Goal: Transaction & Acquisition: Obtain resource

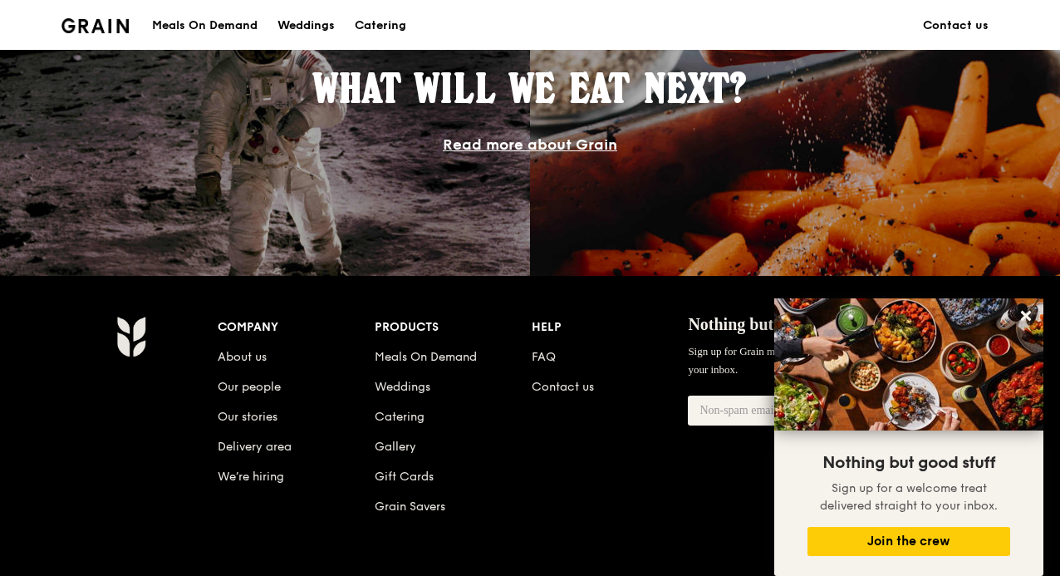
scroll to position [1657, 0]
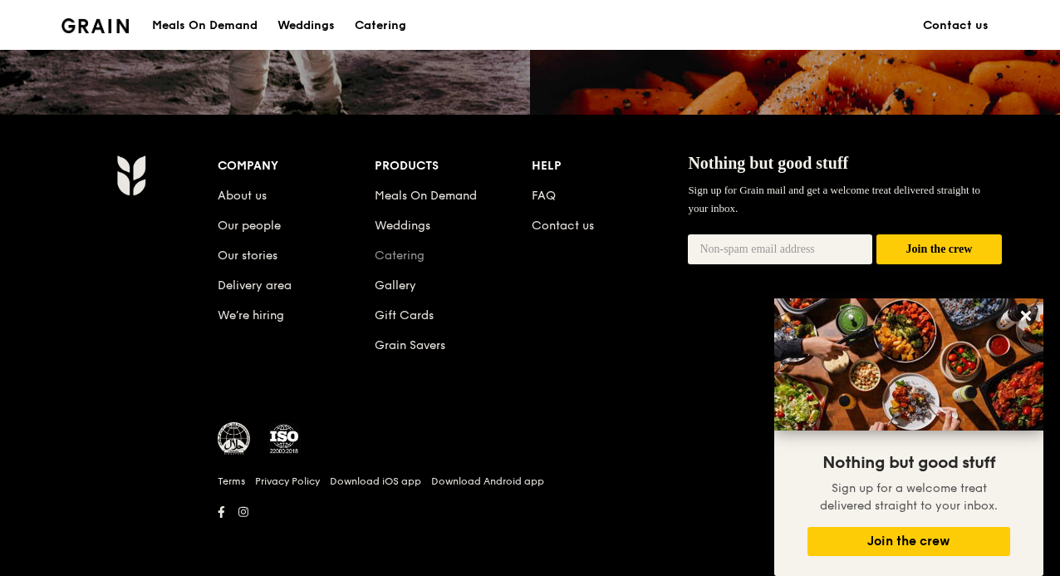
click at [404, 252] on link "Catering" at bounding box center [400, 255] width 50 height 14
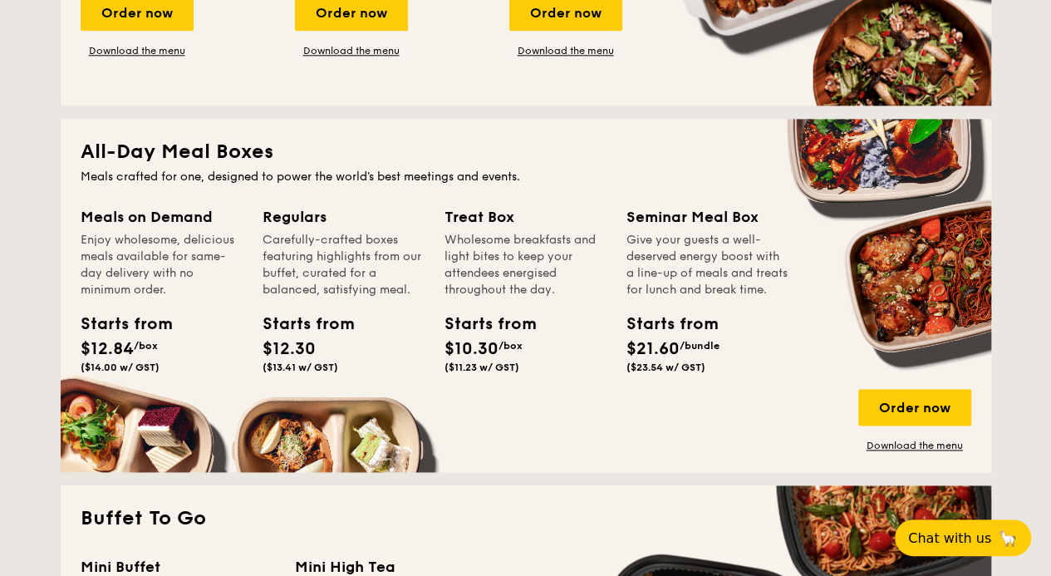
scroll to position [1080, 0]
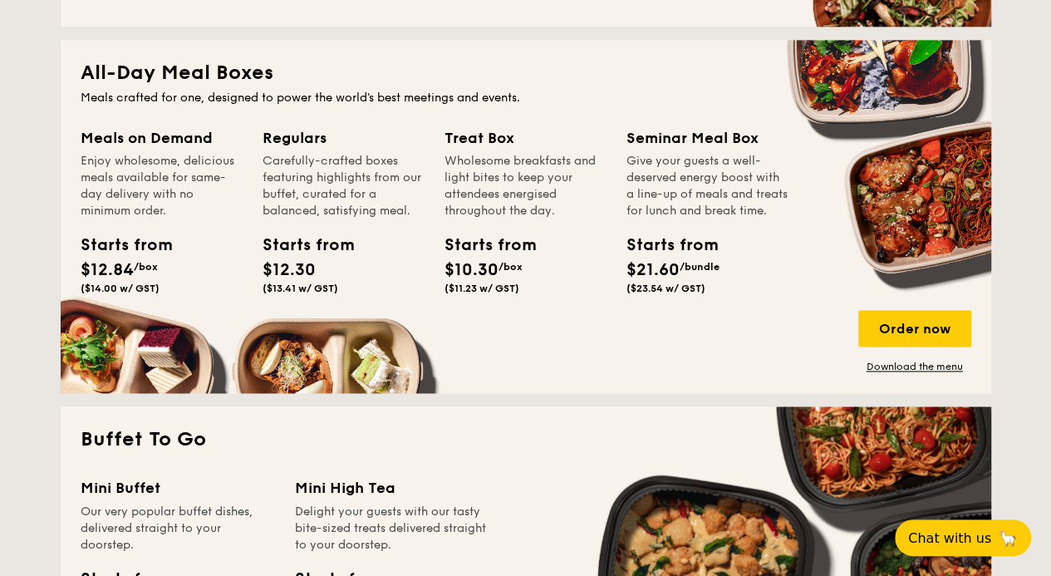
click at [106, 339] on div "Meals on Demand Enjoy wholesome, delicious meals available for same-day deliver…" at bounding box center [172, 233] width 182 height 214
click at [924, 328] on div "Order now" at bounding box center [915, 328] width 113 height 37
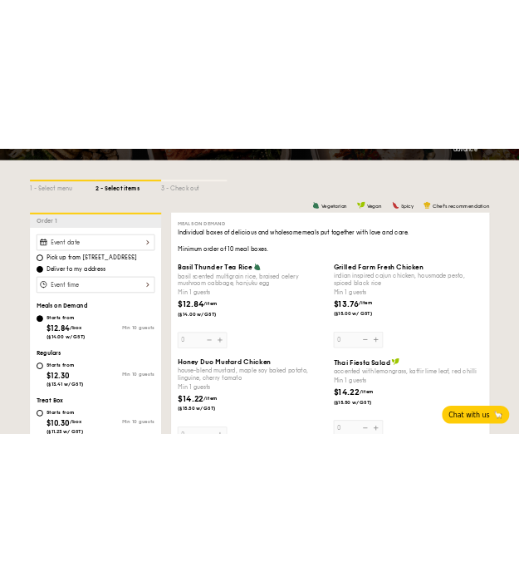
scroll to position [416, 0]
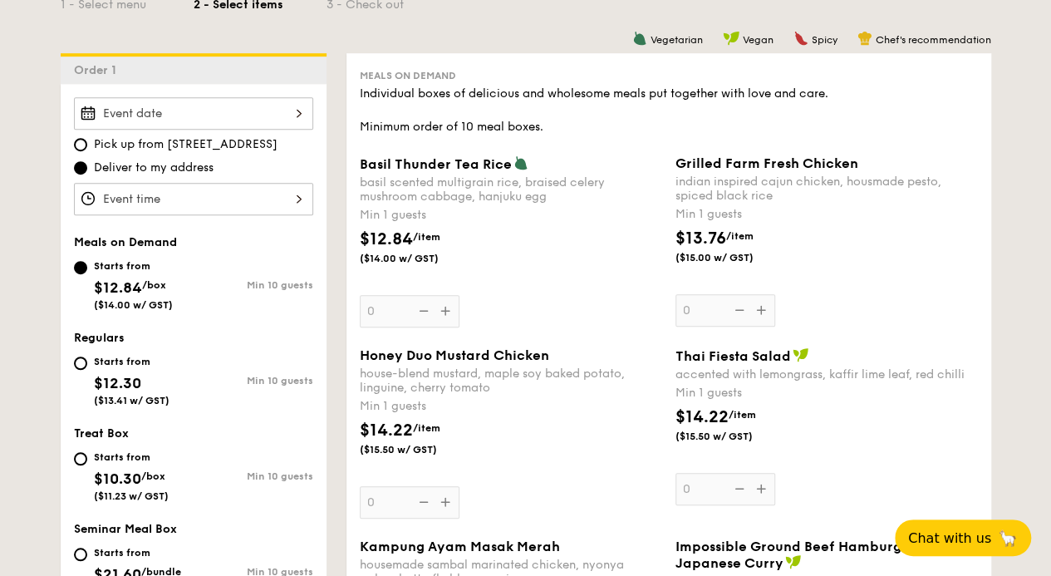
click at [74, 357] on div "Starts from $12.30 ($13.41 w/ GST)" at bounding box center [134, 379] width 120 height 55
click at [74, 357] on input "Starts from $12.30 ($13.41 w/ GST) Min 10 guests" at bounding box center [80, 363] width 13 height 13
radio input "true"
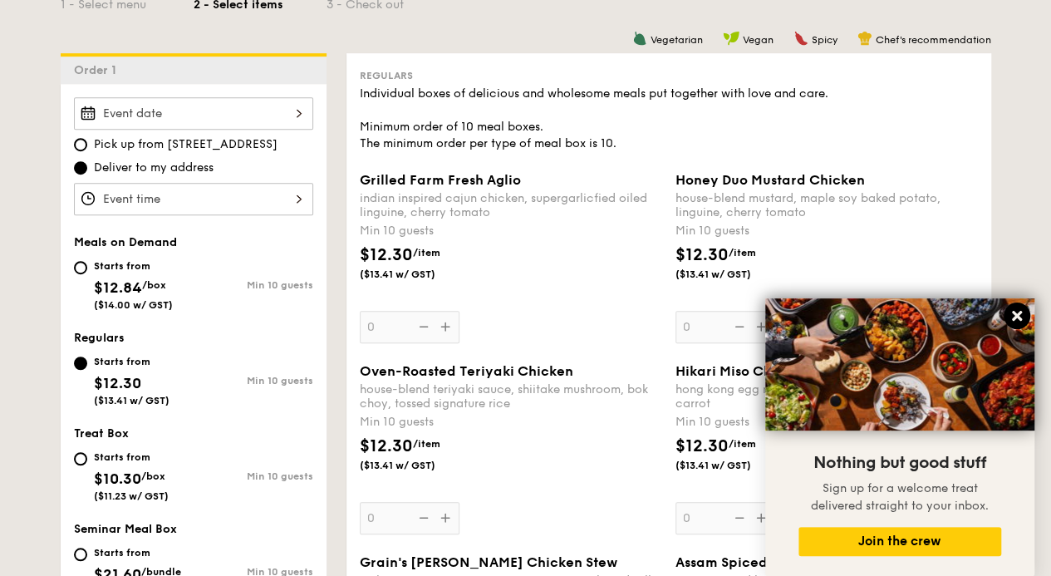
click at [1024, 318] on icon at bounding box center [1017, 315] width 15 height 15
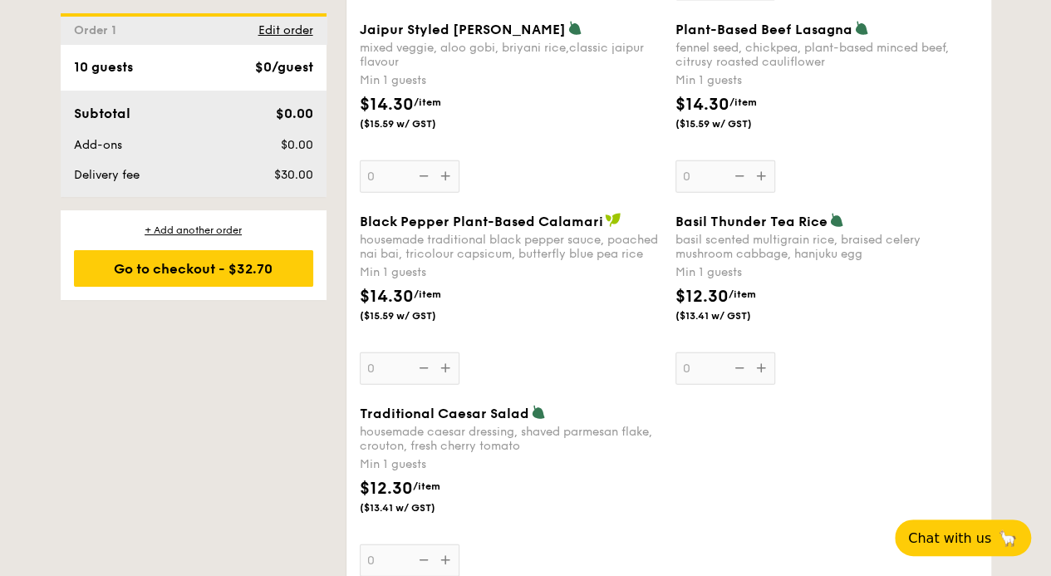
scroll to position [1911, 0]
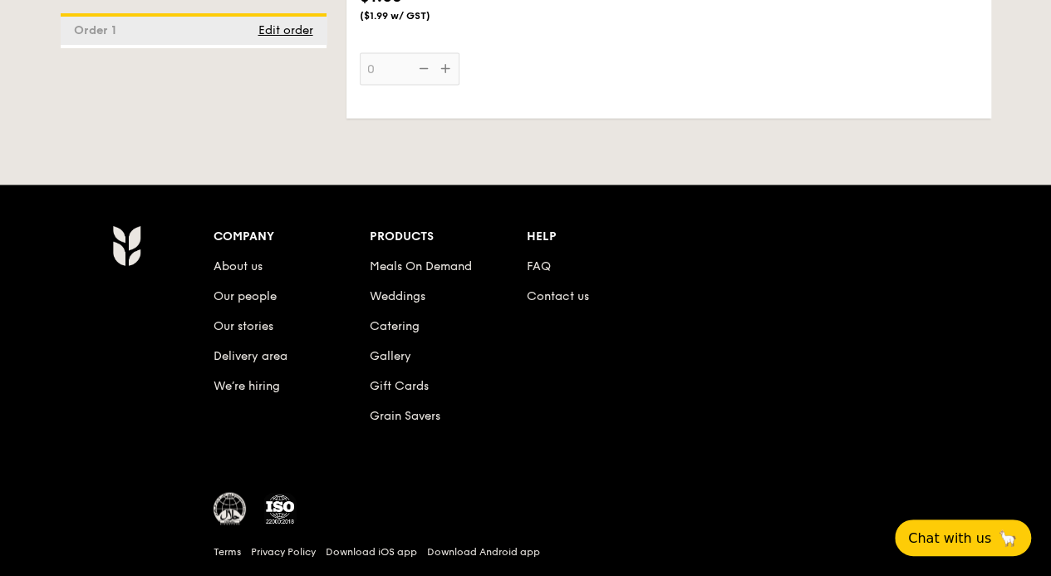
scroll to position [4755, 0]
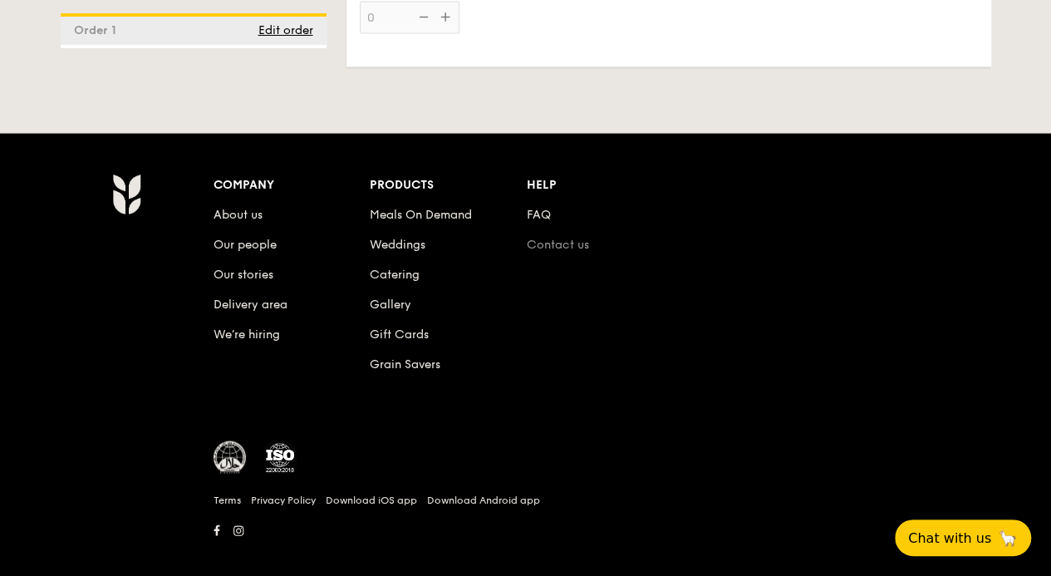
click at [562, 238] on link "Contact us" at bounding box center [558, 245] width 62 height 14
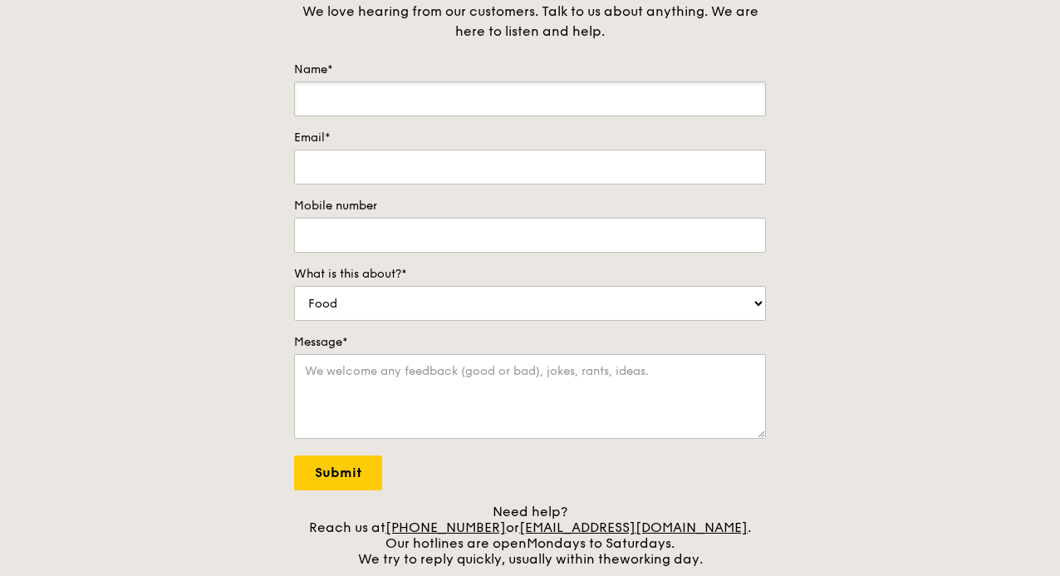
click at [439, 91] on input "Name*" at bounding box center [530, 98] width 472 height 35
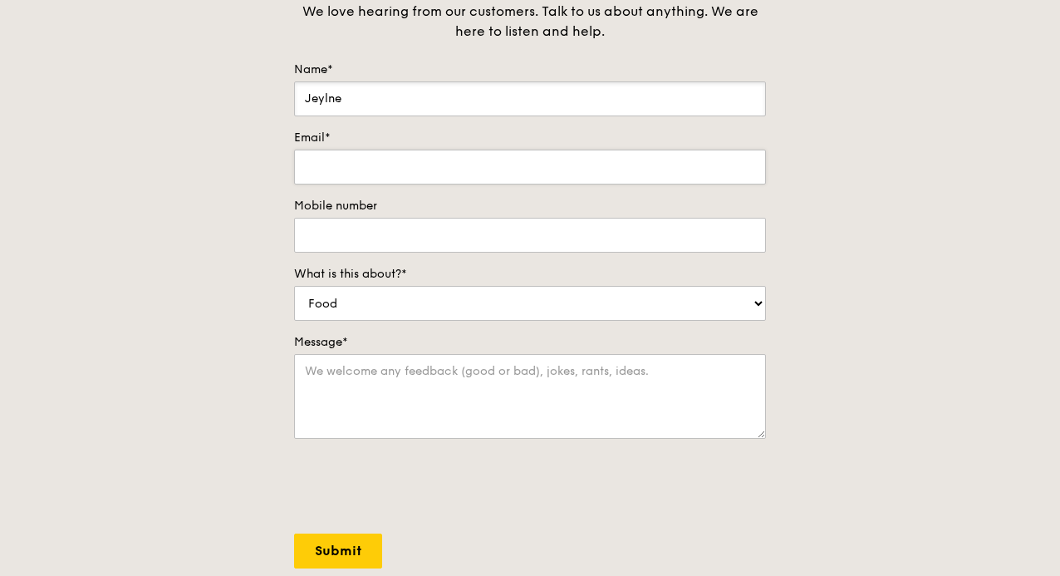
type input "Jeylne"
click at [441, 154] on input "Email*" at bounding box center [530, 167] width 472 height 35
paste input "jeylne_yeo@wshc.sg"
type input "jeylne_yeo@wshc.sg"
click at [437, 239] on input "Mobile number" at bounding box center [530, 235] width 472 height 35
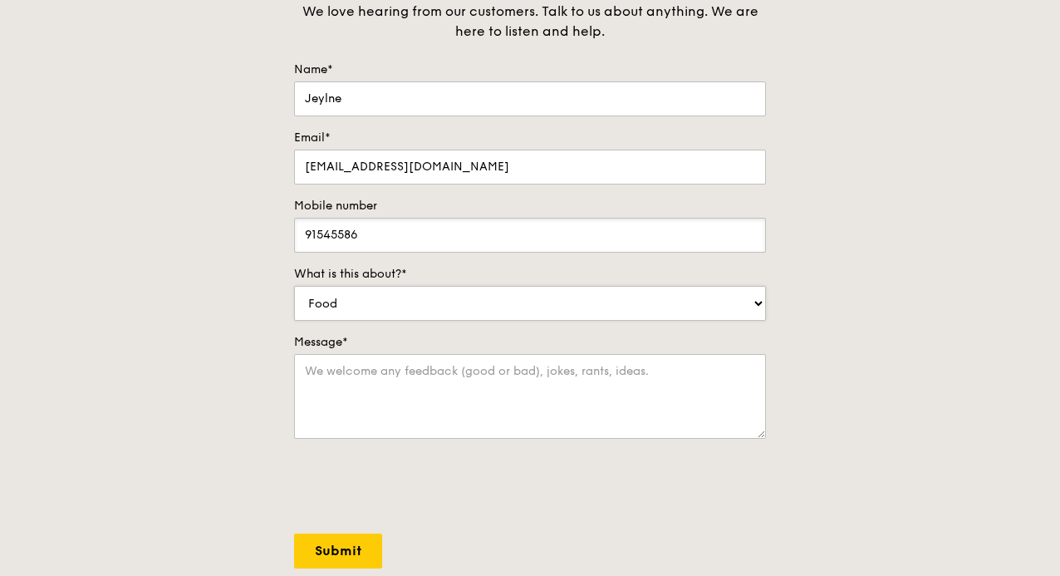
type input "91545586"
click at [430, 298] on select "Food Service Billing/Payment Catering Others" at bounding box center [530, 303] width 472 height 35
click at [294, 286] on select "Food Service Billing/Payment Catering Others" at bounding box center [530, 303] width 472 height 35
click at [393, 396] on textarea "Message*" at bounding box center [530, 396] width 472 height 85
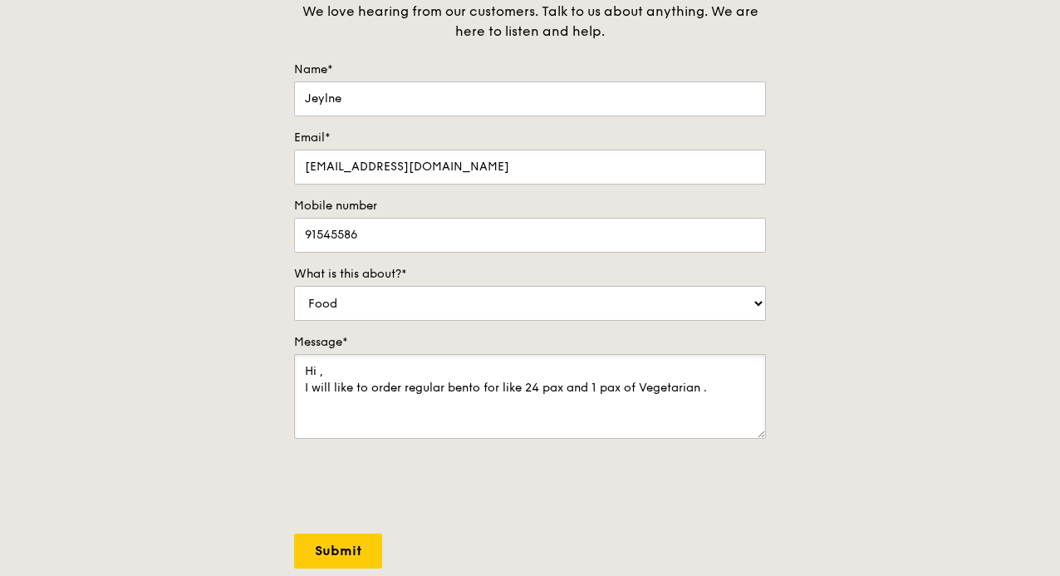
drag, startPoint x: 706, startPoint y: 381, endPoint x: 540, endPoint y: 391, distance: 166.5
click at [540, 391] on textarea "Hi , I will like to order regular bento for like 24 pax and 1 pax of Vegetarian…" at bounding box center [530, 396] width 472 height 85
click at [621, 388] on textarea "Hi , I will like to order regular bento for like 25 pax." at bounding box center [530, 396] width 472 height 85
click at [745, 405] on textarea "Hi , I will like to order regular bento for like 25 pax. But i have 1 vegetaria…" at bounding box center [530, 396] width 472 height 85
click at [480, 404] on textarea "Hi , I will like to order regular bento for like 25 pax. But i have 1 vegetaria…" at bounding box center [530, 396] width 472 height 85
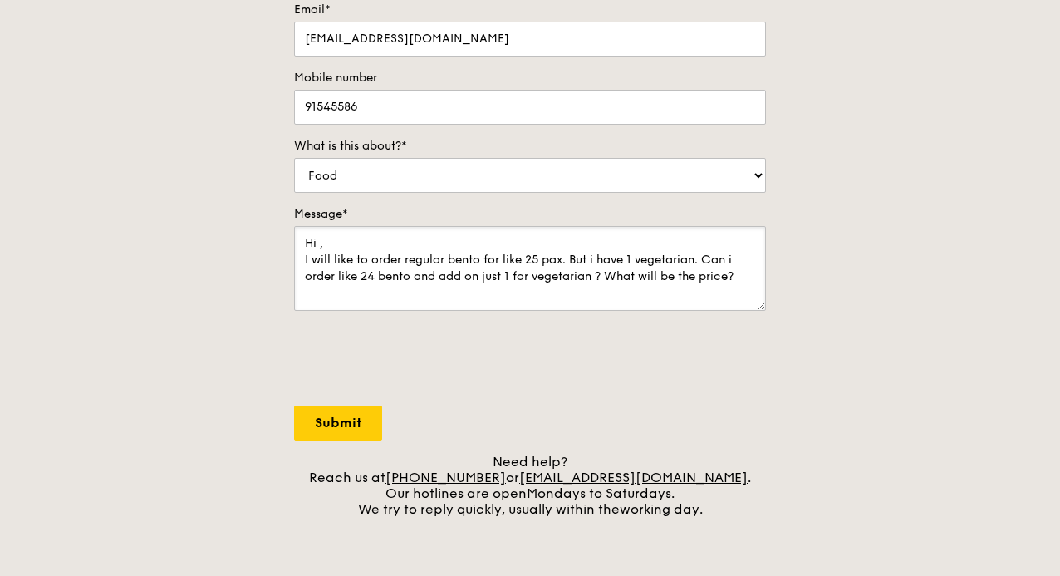
scroll to position [332, 0]
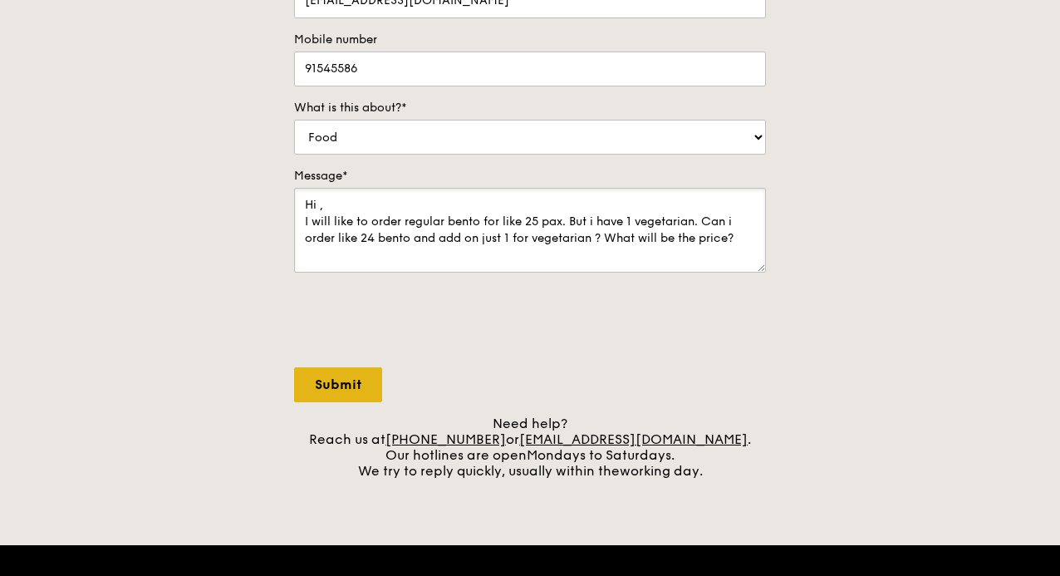
type textarea "Hi , I will like to order regular bento for like 25 pax. But i have 1 vegetaria…"
click at [340, 391] on input "Submit" at bounding box center [338, 384] width 88 height 35
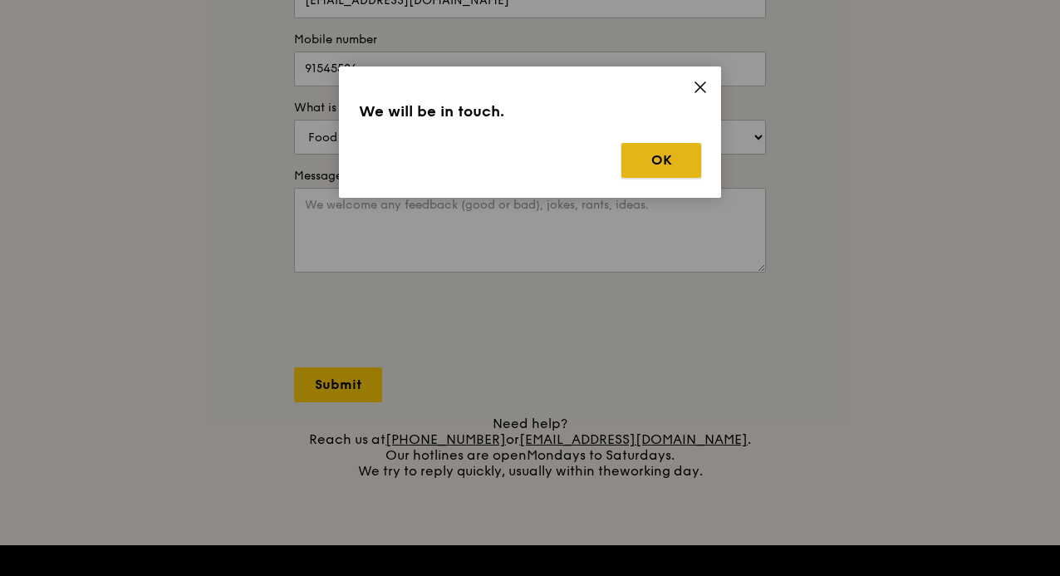
click at [664, 162] on button "OK" at bounding box center [662, 160] width 80 height 35
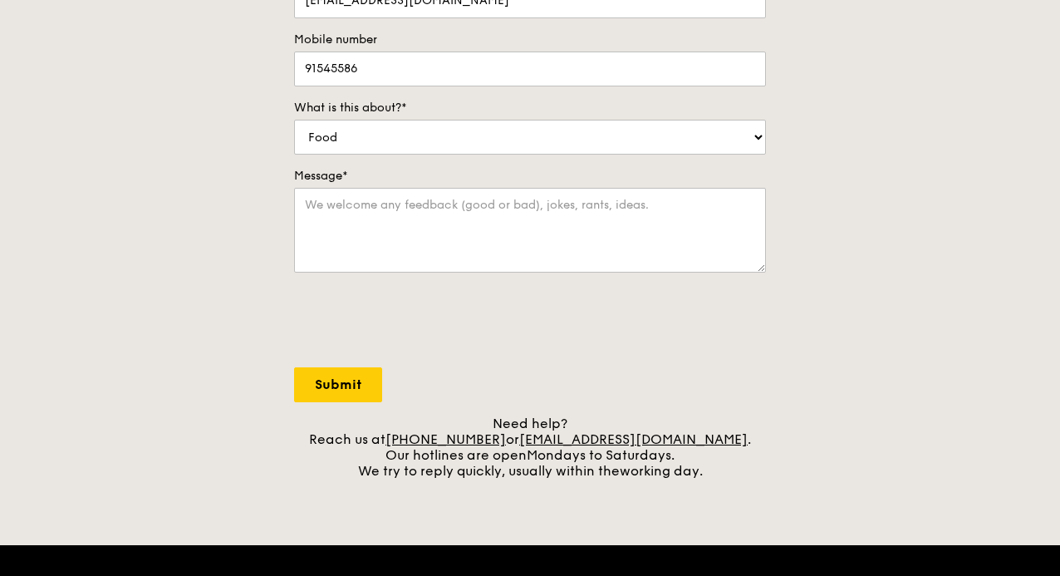
scroll to position [0, 0]
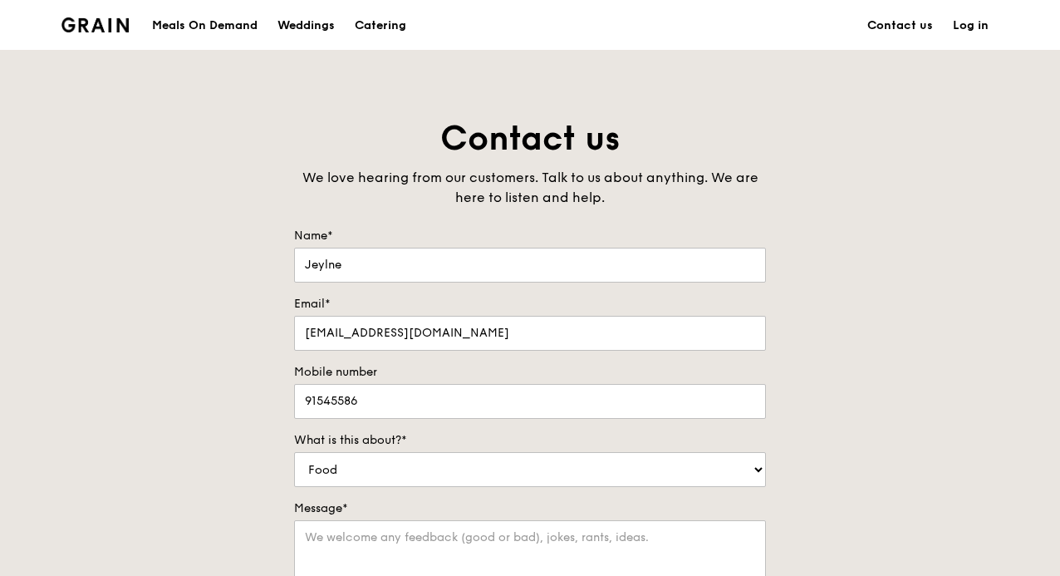
click at [249, 24] on div "Meals On Demand" at bounding box center [205, 26] width 106 height 50
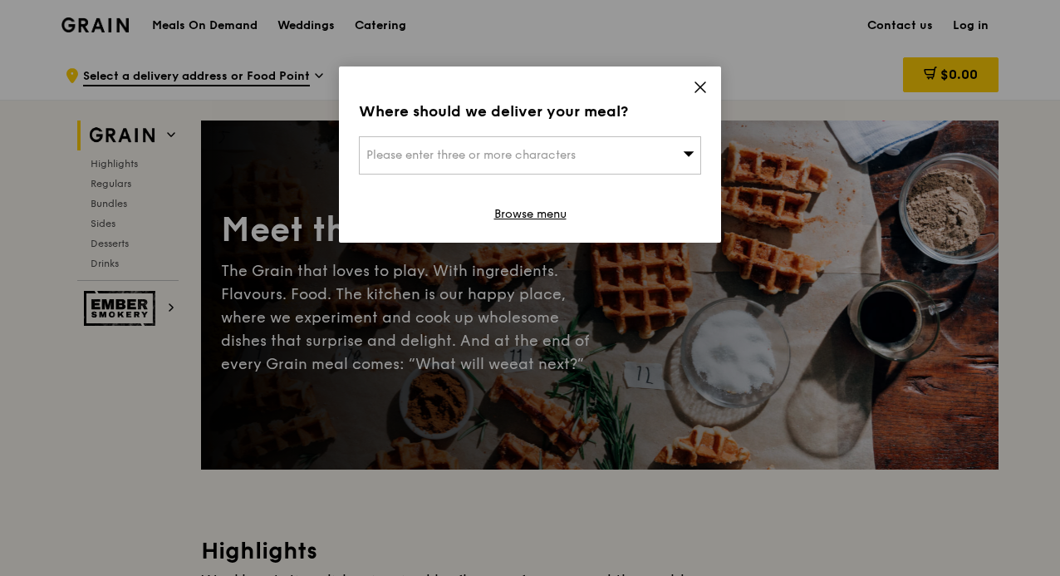
click at [698, 81] on icon at bounding box center [700, 87] width 15 height 15
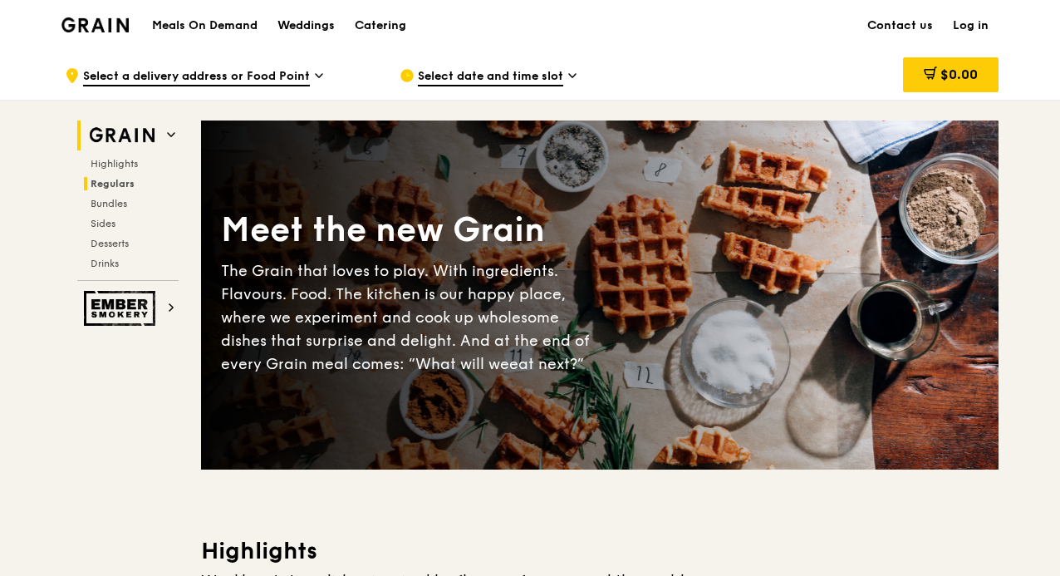
click at [135, 182] on h2 "Regulars" at bounding box center [131, 183] width 95 height 13
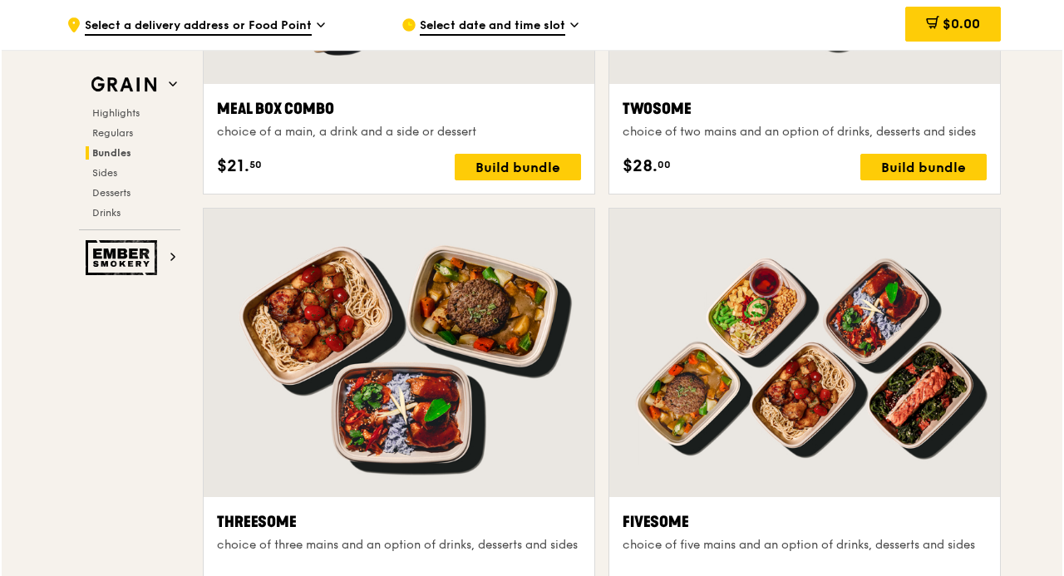
scroll to position [2821, 0]
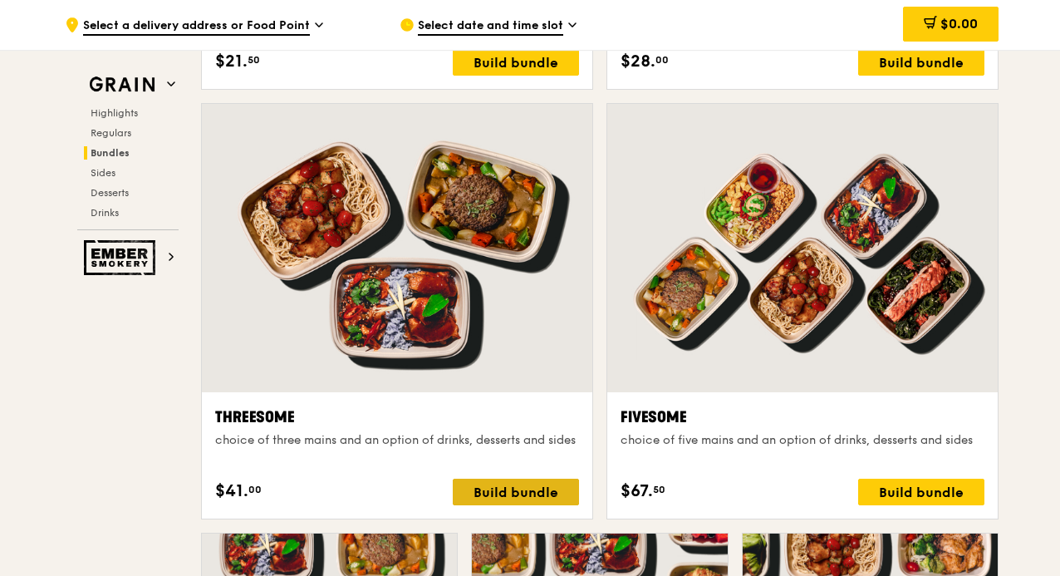
click at [539, 485] on div "Build bundle" at bounding box center [516, 492] width 126 height 27
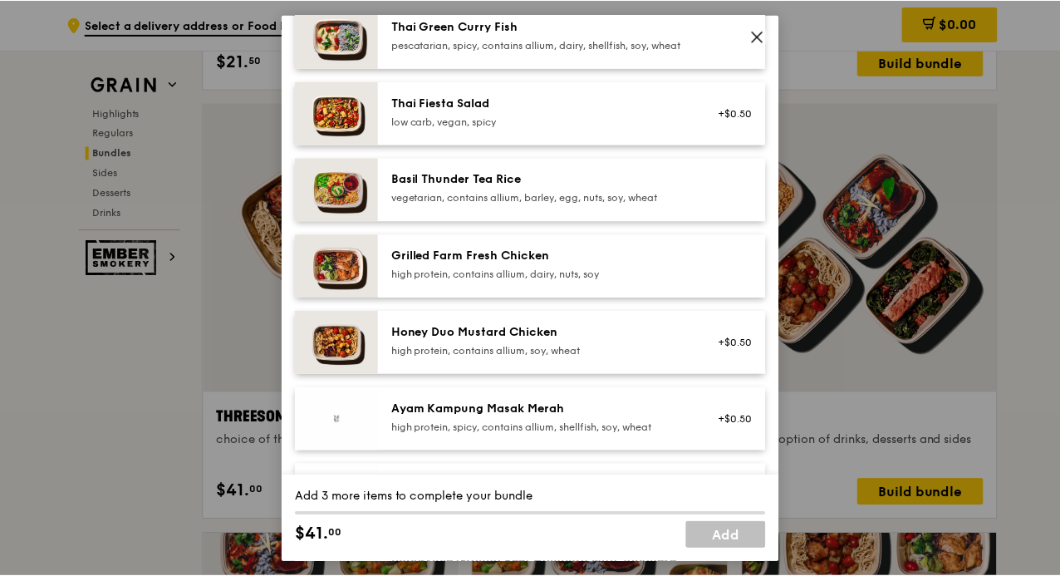
scroll to position [249, 0]
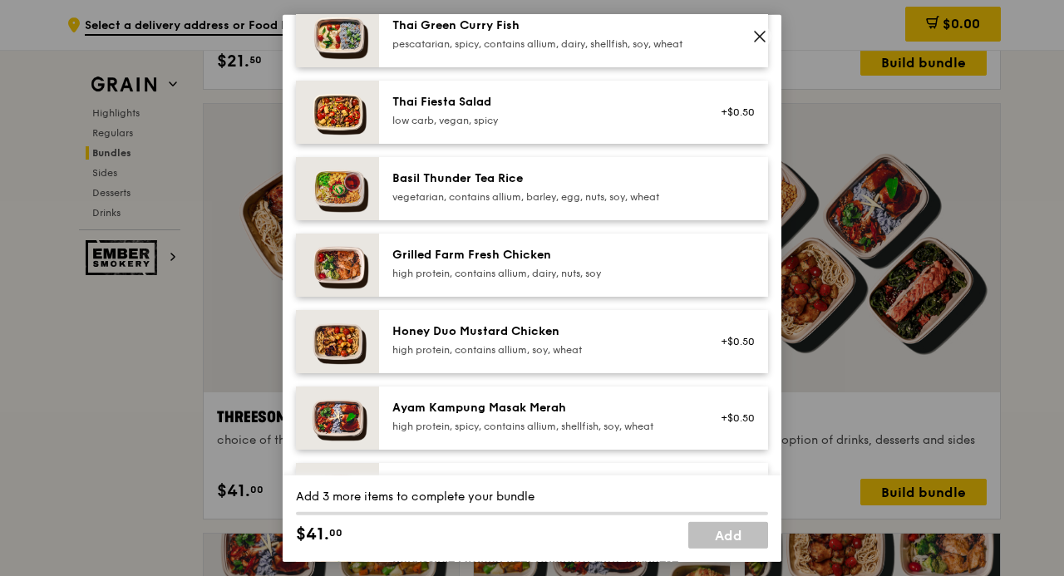
click at [515, 279] on div "high protein, contains allium, dairy, nuts, soy" at bounding box center [541, 272] width 298 height 13
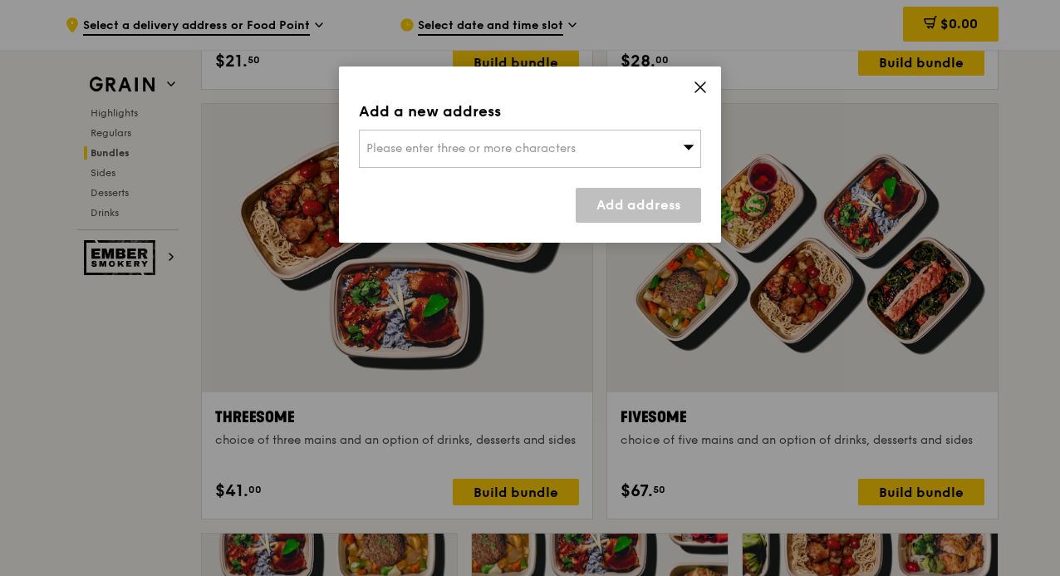
click at [706, 77] on div "Add a new address Please enter three or more characters Add address" at bounding box center [530, 154] width 382 height 176
click at [702, 80] on icon at bounding box center [700, 87] width 15 height 15
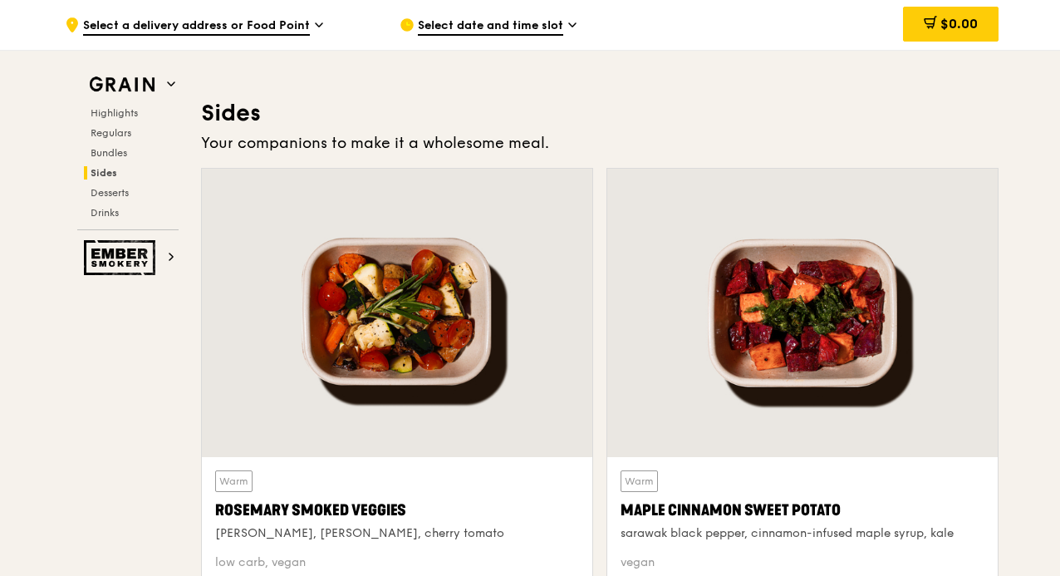
scroll to position [3735, 0]
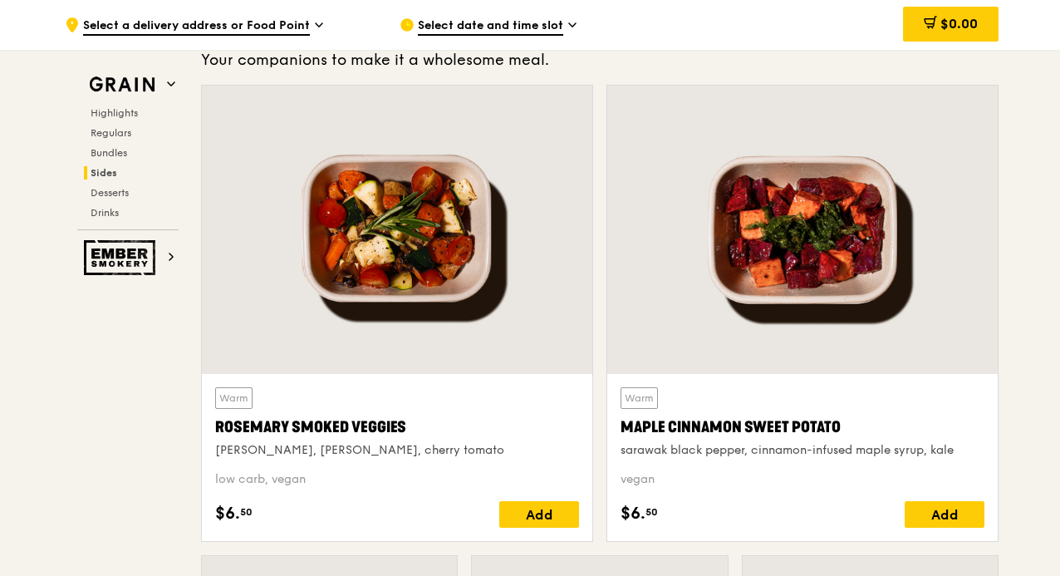
click at [135, 161] on div "Highlights Regulars Bundles Sides Desserts Drinks" at bounding box center [127, 162] width 101 height 113
click at [125, 160] on div "Highlights Regulars Bundles Sides Desserts Drinks" at bounding box center [127, 162] width 101 height 113
click at [126, 153] on span "Bundles" at bounding box center [110, 153] width 39 height 12
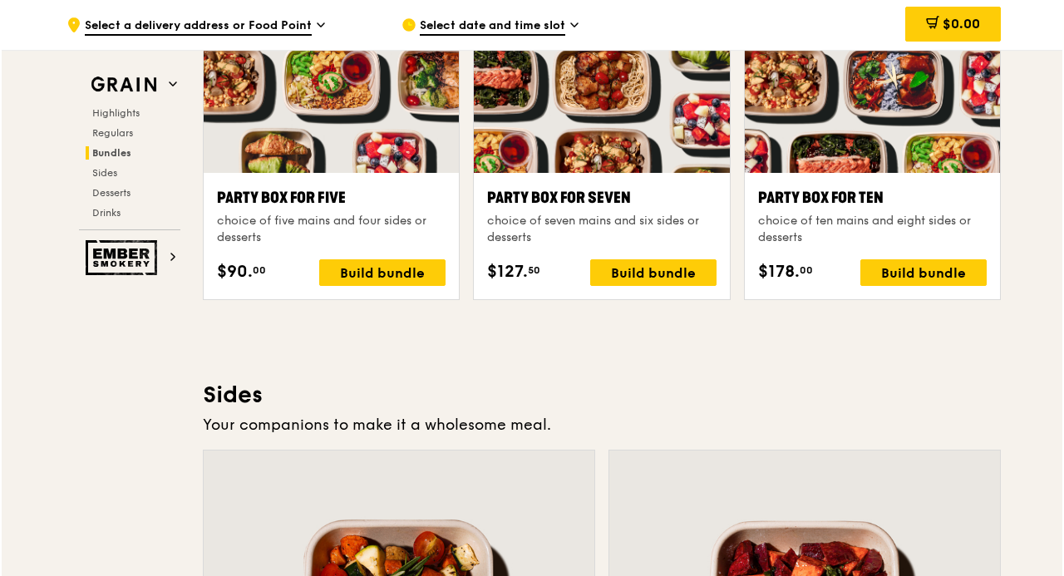
scroll to position [3038, 0]
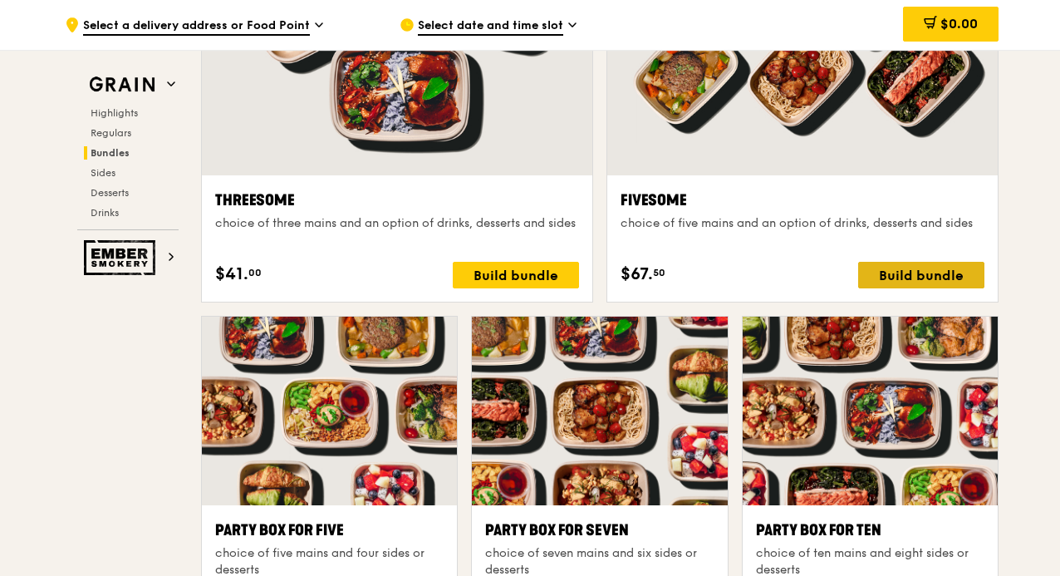
click at [904, 265] on div "Build bundle" at bounding box center [922, 275] width 126 height 27
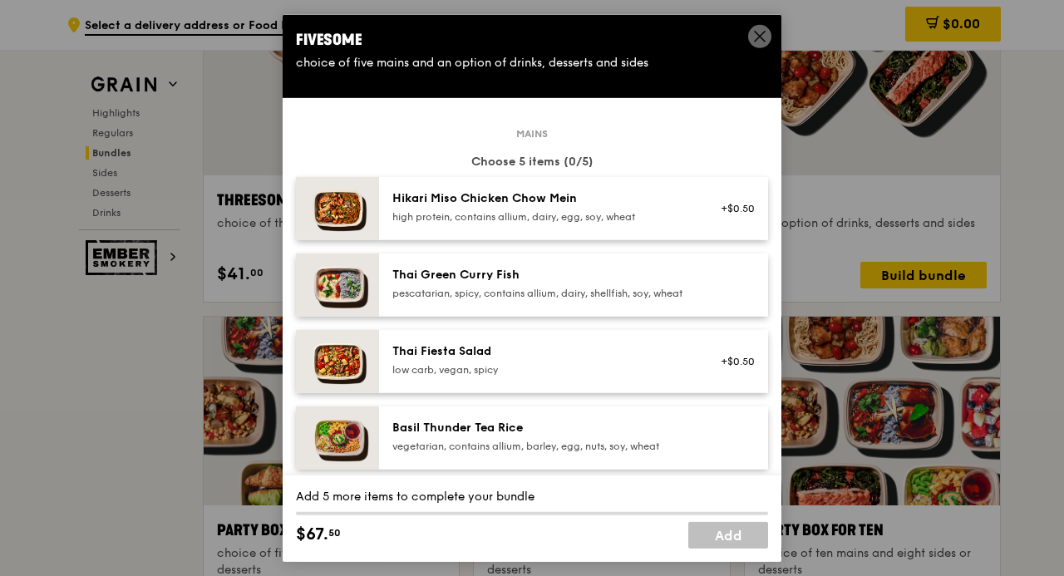
scroll to position [83, 0]
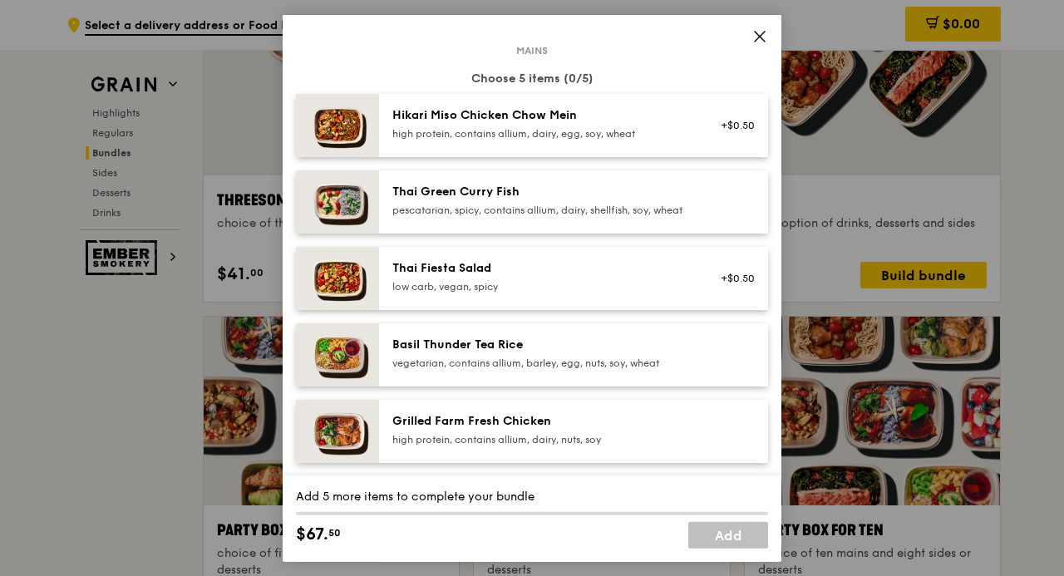
click at [619, 216] on div "pescatarian, spicy, contains allium, dairy, shellfish, soy, wheat" at bounding box center [541, 209] width 298 height 13
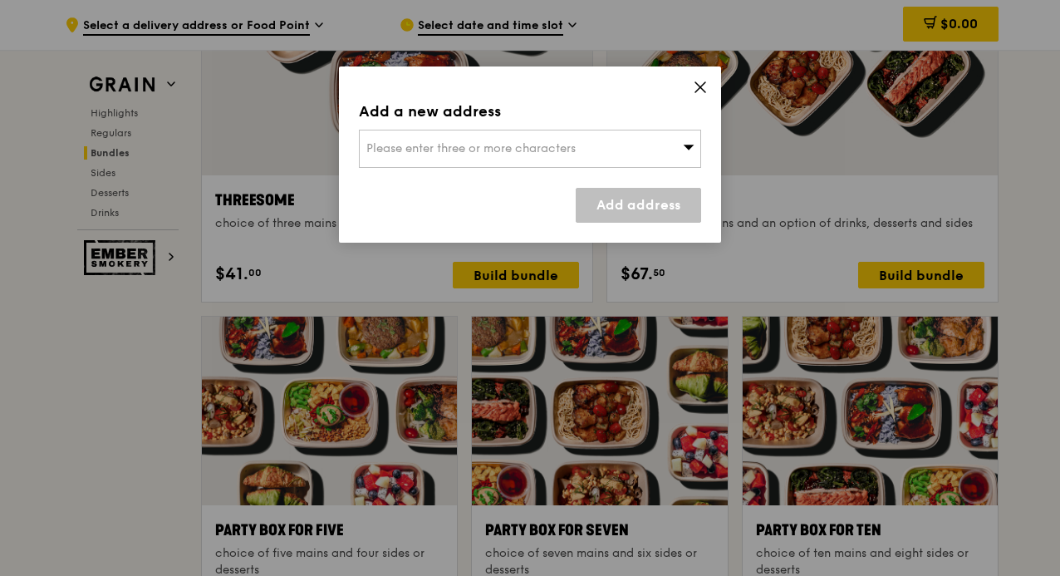
click at [683, 157] on div "Please enter three or more characters" at bounding box center [530, 149] width 342 height 38
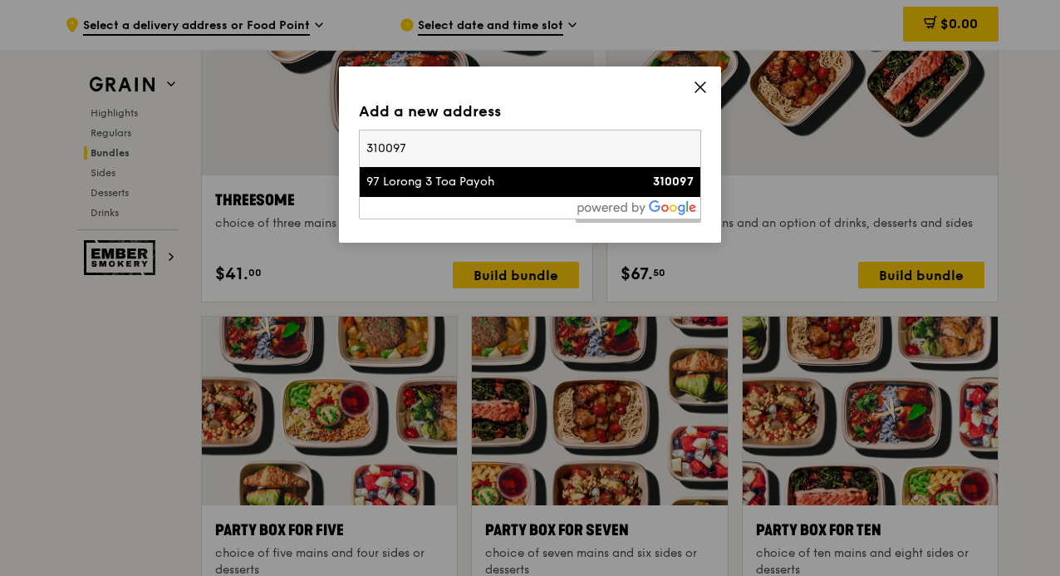
type input "310097"
click at [459, 175] on div "97 Lorong 3 Toa Payoh" at bounding box center [490, 182] width 246 height 17
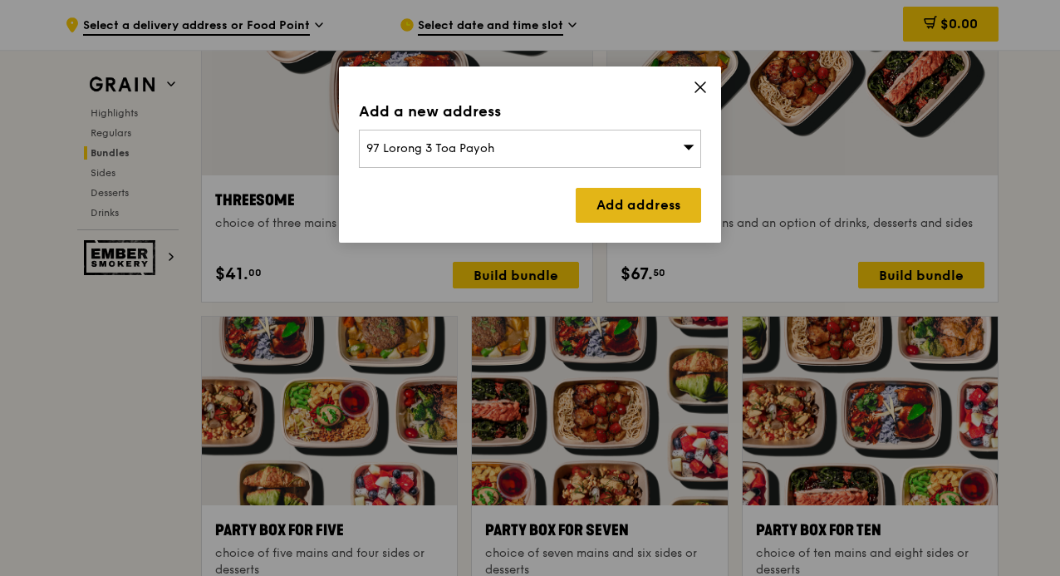
click at [610, 200] on link "Add address" at bounding box center [638, 205] width 125 height 35
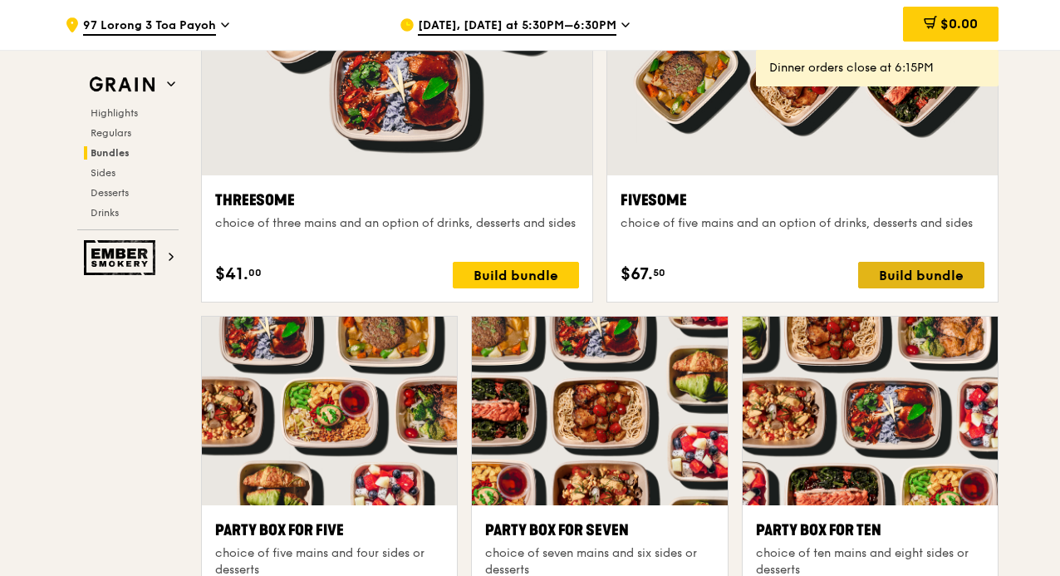
click at [941, 266] on div "Build bundle" at bounding box center [922, 275] width 126 height 27
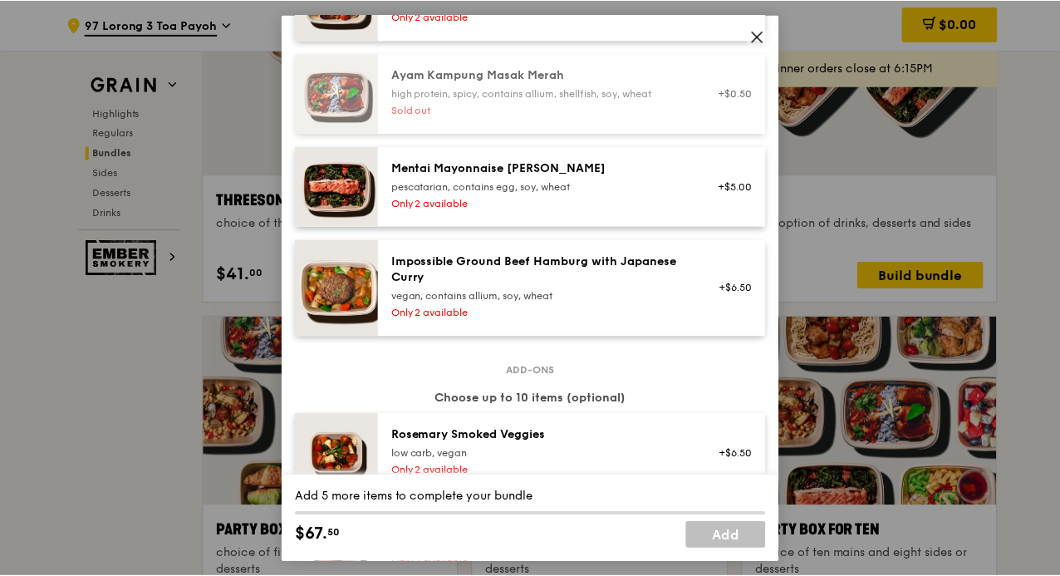
scroll to position [748, 0]
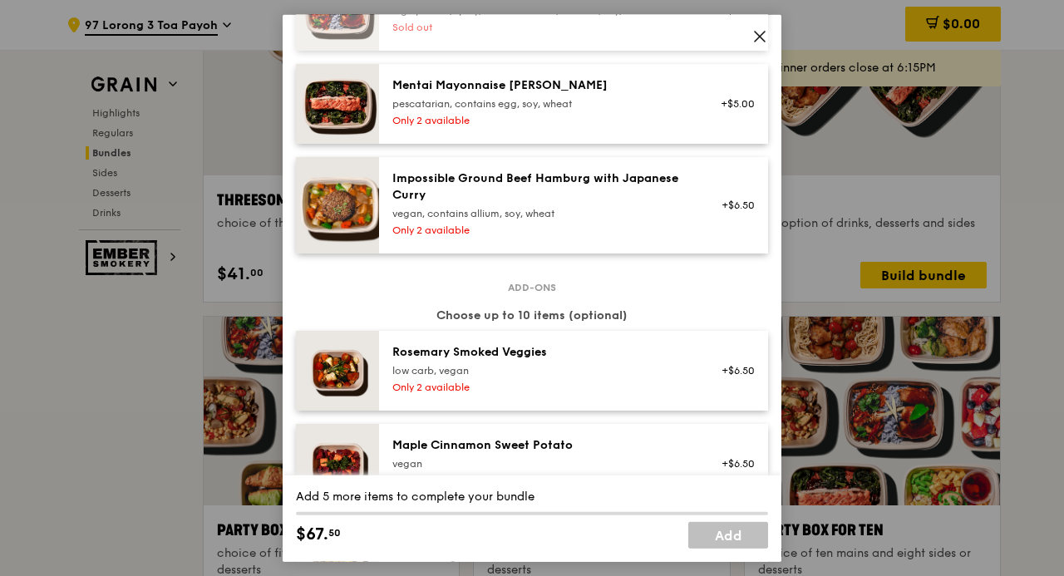
click at [756, 31] on icon at bounding box center [759, 35] width 15 height 15
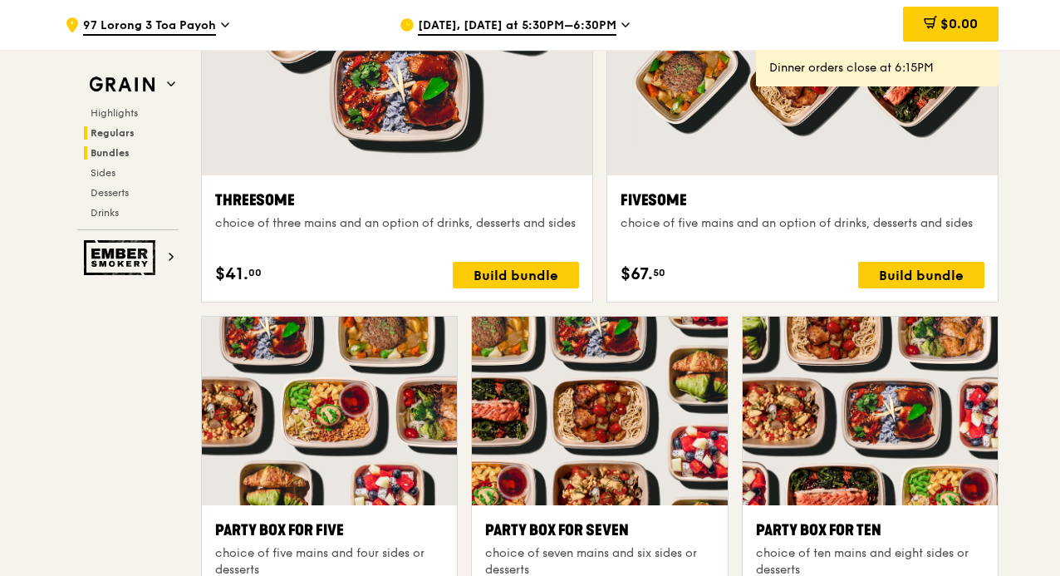
click at [117, 139] on h2 "Regulars" at bounding box center [131, 132] width 95 height 13
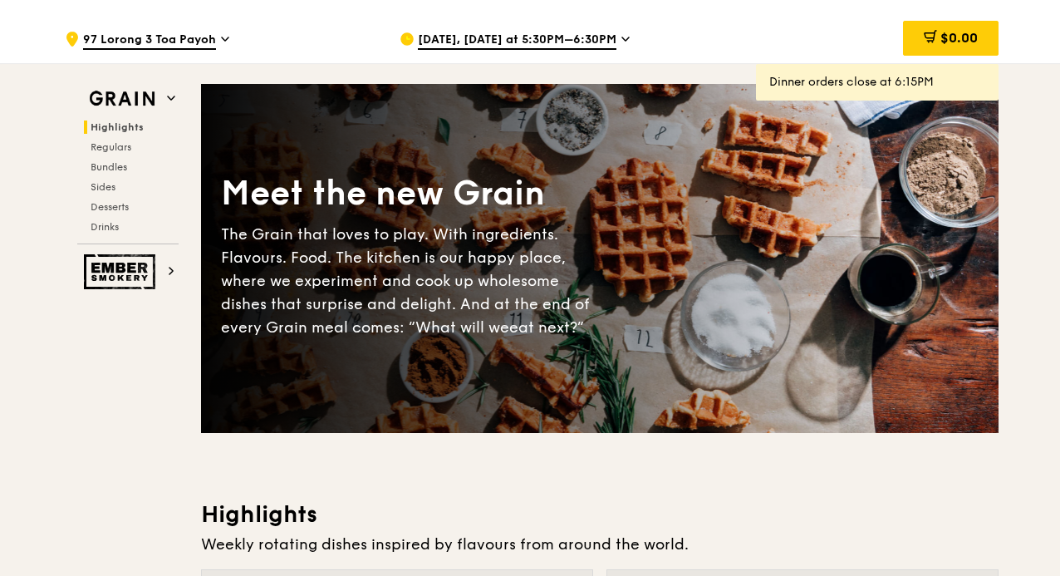
scroll to position [0, 0]
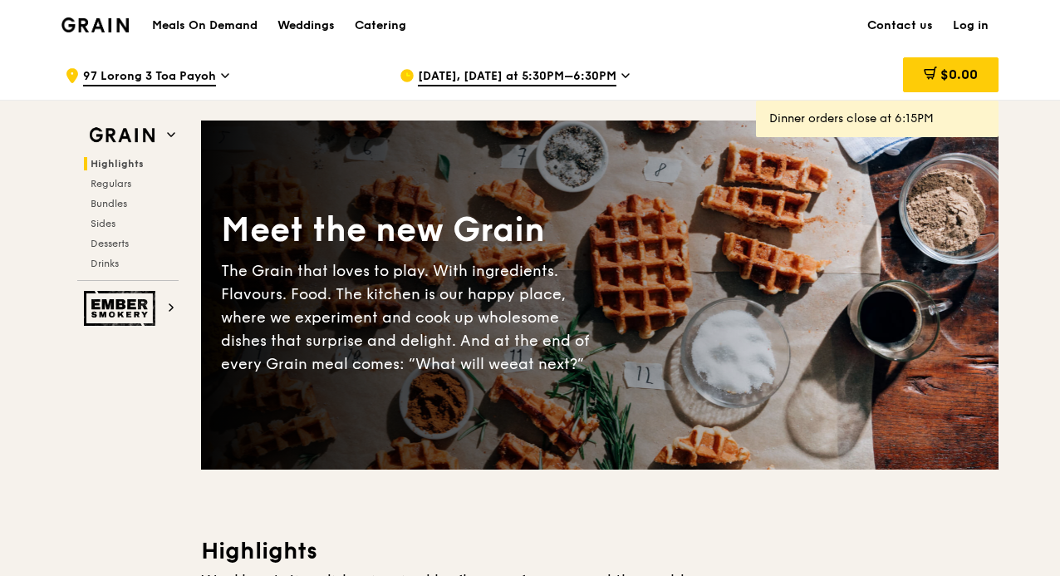
click at [199, 16] on div "Meals On Demand Weddings Catering" at bounding box center [279, 25] width 274 height 51
click at [101, 21] on img at bounding box center [94, 24] width 67 height 15
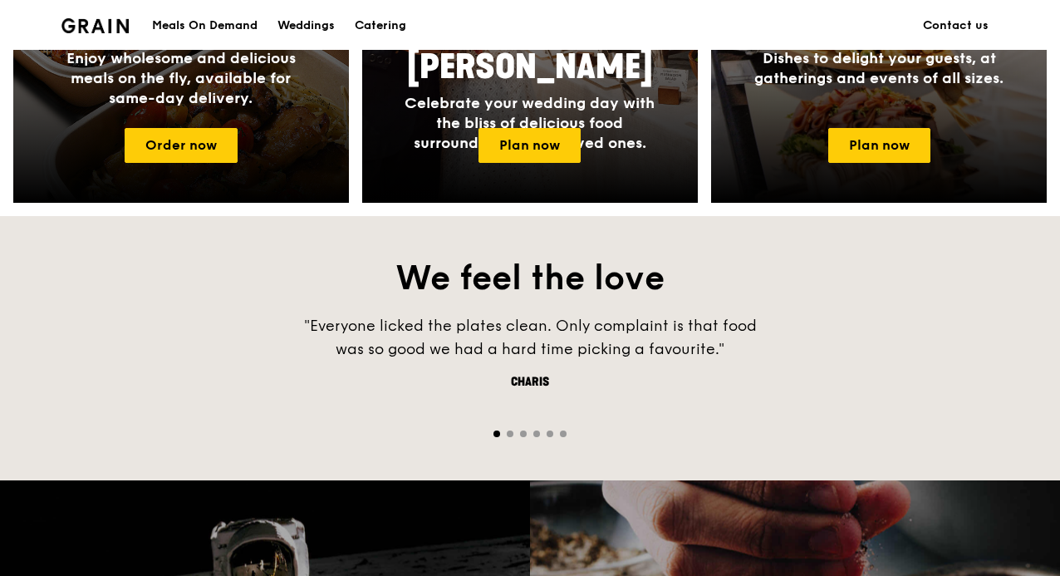
scroll to position [748, 0]
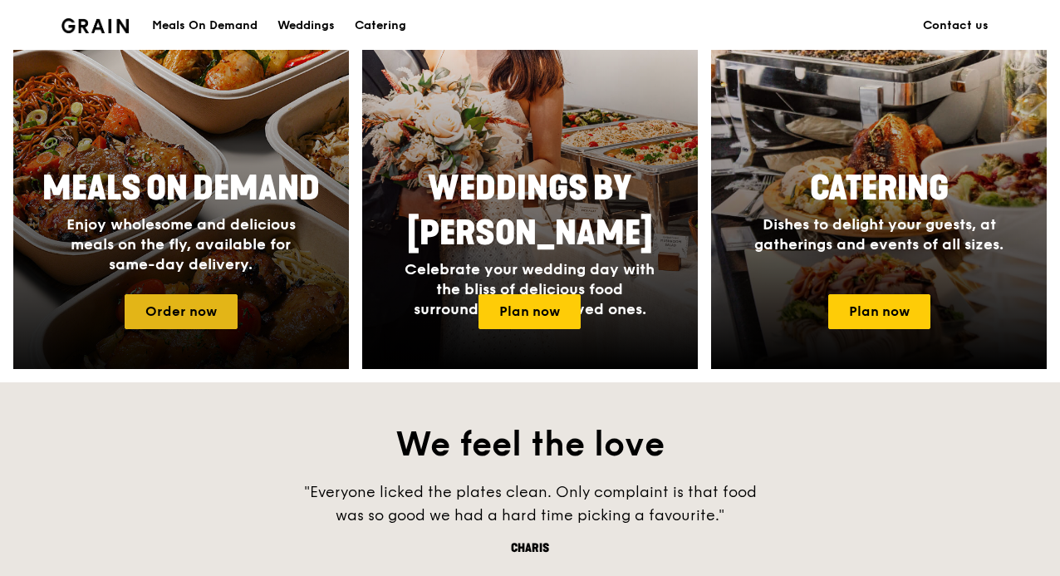
click at [163, 300] on link "Order now" at bounding box center [181, 311] width 113 height 35
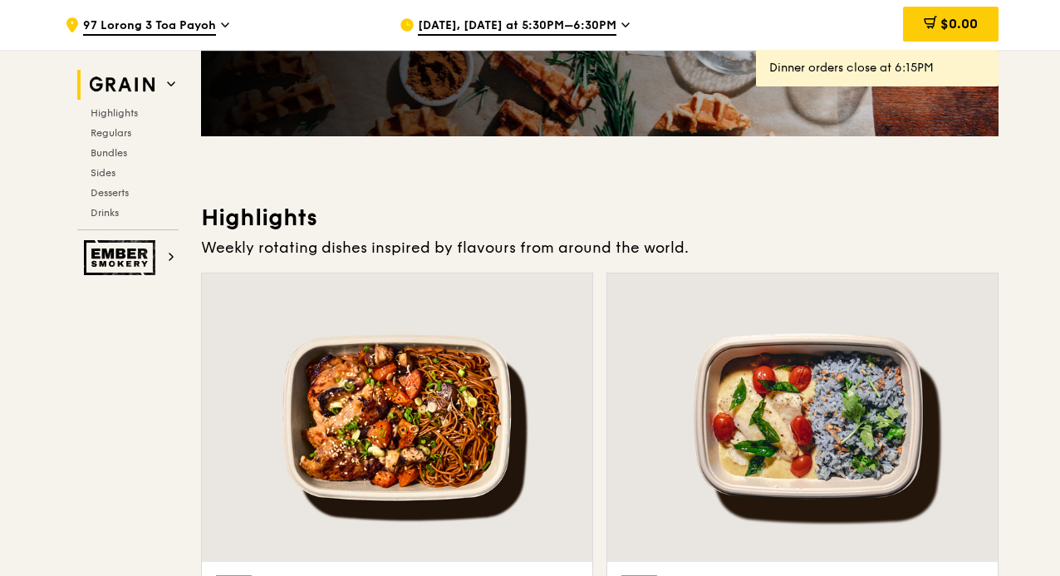
scroll to position [499, 0]
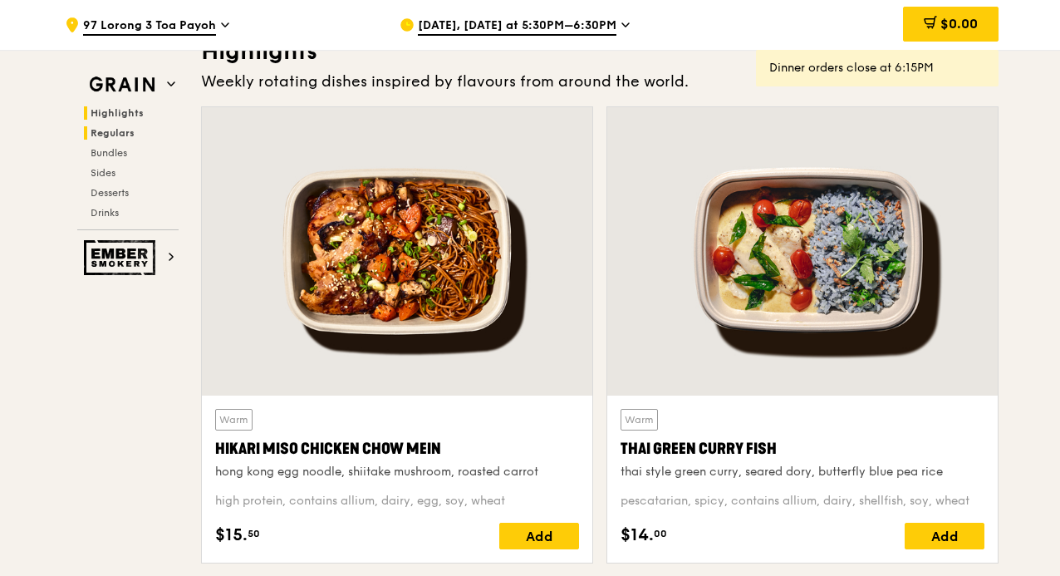
click at [118, 129] on span "Regulars" at bounding box center [113, 133] width 44 height 12
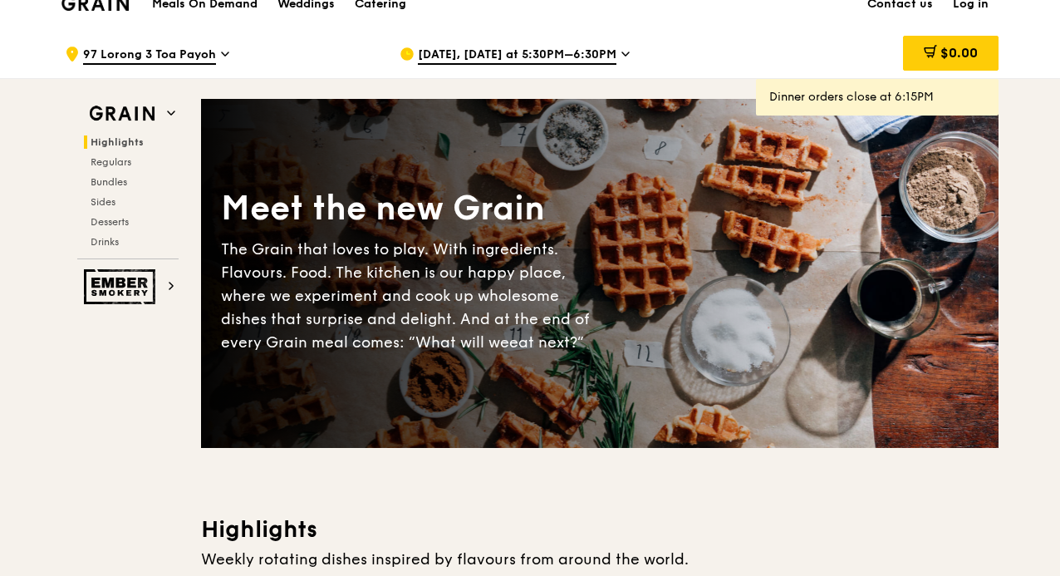
scroll to position [0, 0]
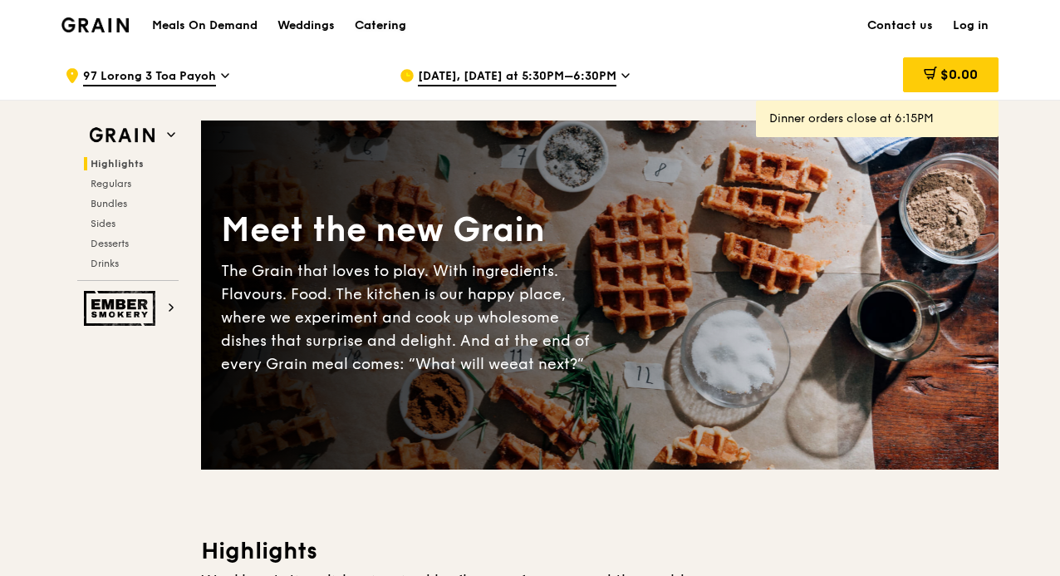
click at [397, 42] on div "Catering" at bounding box center [381, 26] width 52 height 50
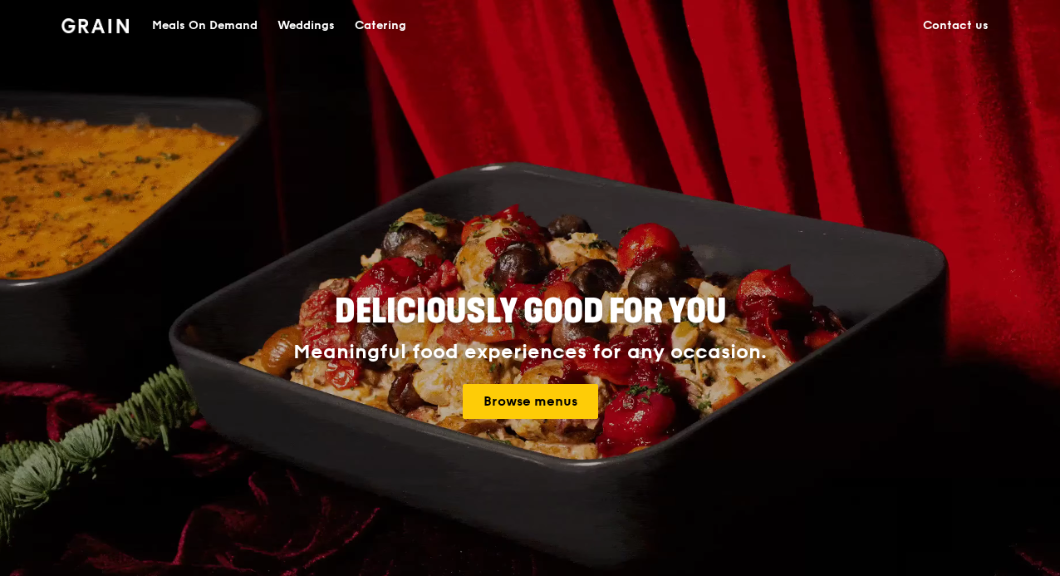
click at [388, 29] on div "Catering" at bounding box center [381, 26] width 52 height 50
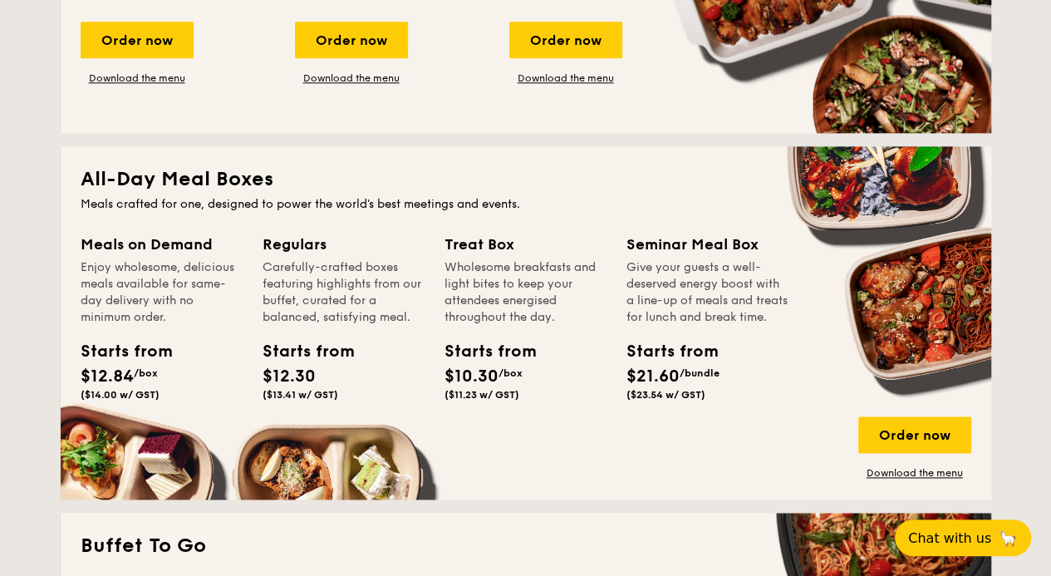
scroll to position [997, 0]
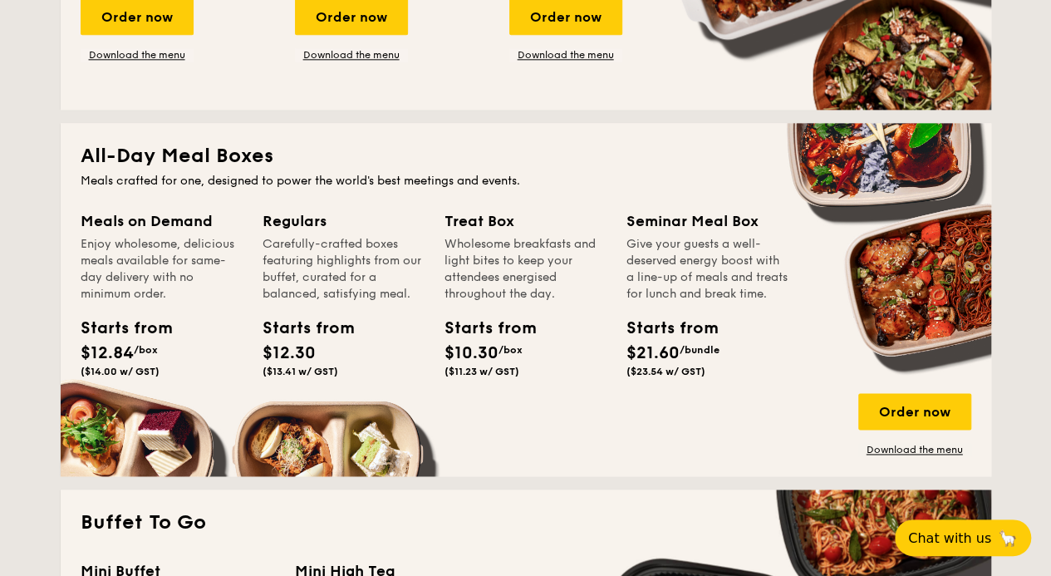
click at [477, 341] on div "Starts from $10.30 /box ($11.23 w/ GST)" at bounding box center [482, 346] width 75 height 61
click at [922, 408] on div "Order now" at bounding box center [915, 411] width 113 height 37
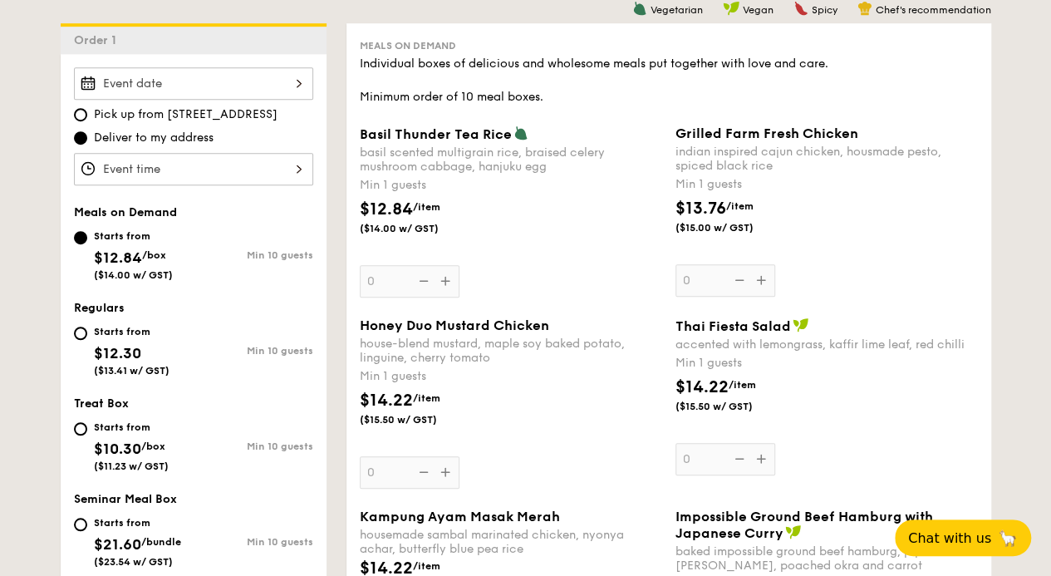
scroll to position [499, 0]
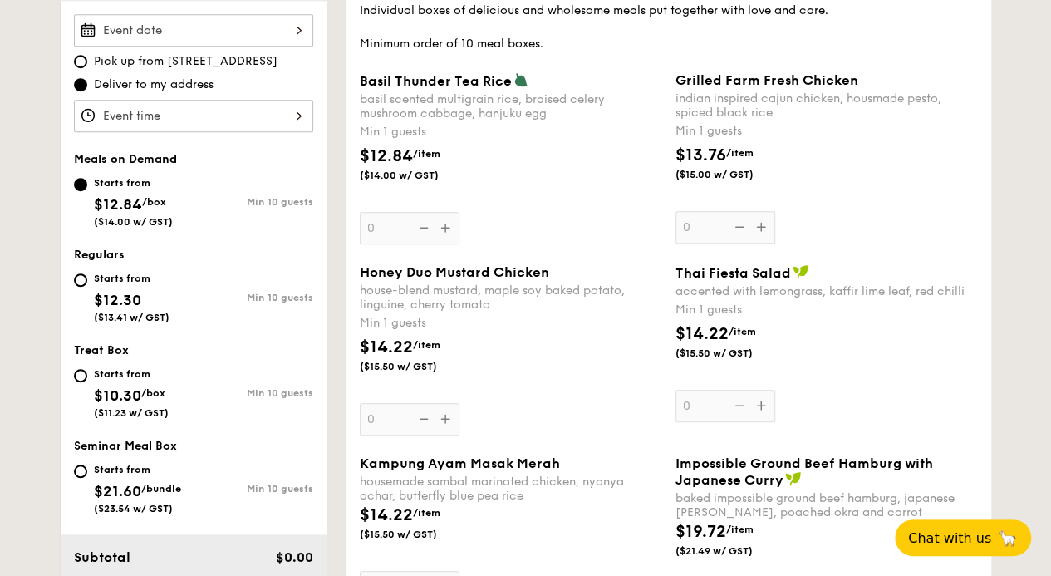
click at [116, 389] on span "$10.30" at bounding box center [117, 395] width 47 height 18
click at [87, 382] on input "Starts from $10.30 /box ($11.23 w/ GST) Min 10 guests" at bounding box center [80, 375] width 13 height 13
radio input "true"
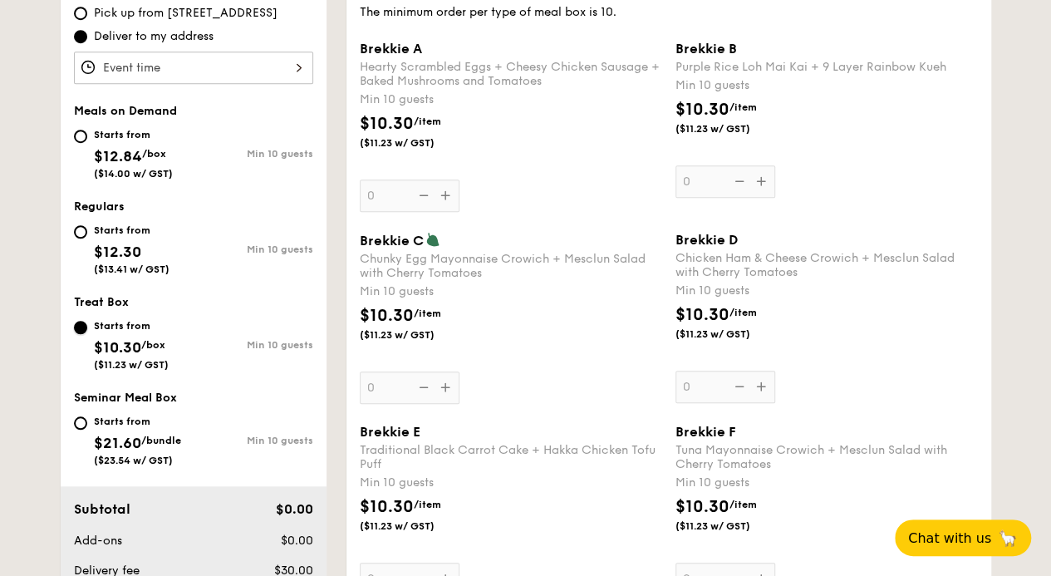
scroll to position [582, 0]
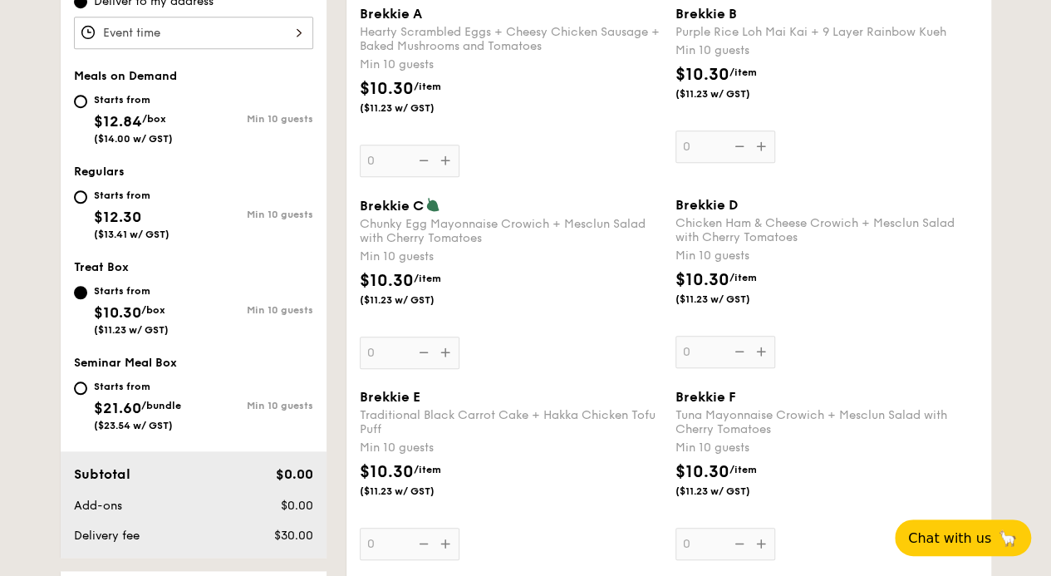
click at [129, 400] on span "$21.60" at bounding box center [117, 408] width 47 height 18
click at [87, 395] on input "Starts from $21.60 /bundle ($23.54 w/ GST) Min 10 guests" at bounding box center [80, 387] width 13 height 13
radio input "true"
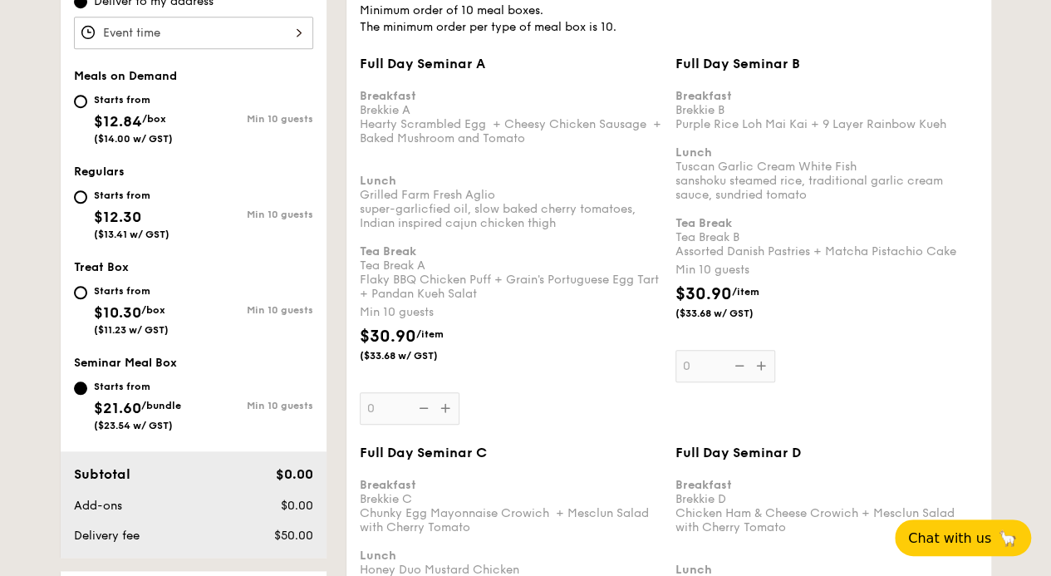
click at [117, 112] on span "$12.84" at bounding box center [118, 121] width 48 height 18
click at [87, 108] on input "Starts from $12.84 /box ($14.00 w/ GST) Min 10 guests" at bounding box center [80, 101] width 13 height 13
radio input "true"
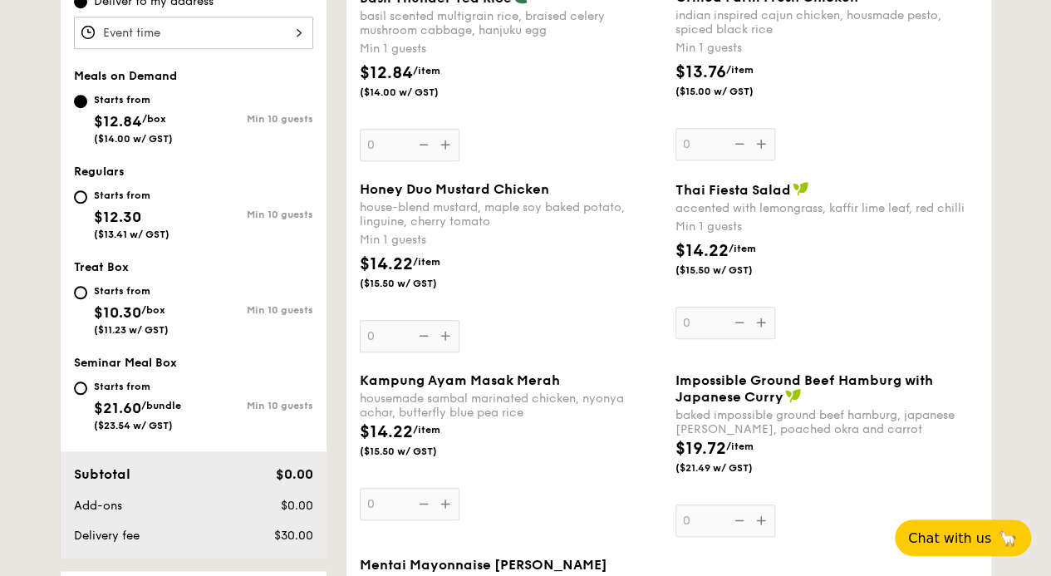
click at [97, 196] on div "Starts from" at bounding box center [132, 195] width 76 height 13
click at [87, 196] on input "Starts from $12.30 ($13.41 w/ GST) Min 10 guests" at bounding box center [80, 196] width 13 height 13
radio input "true"
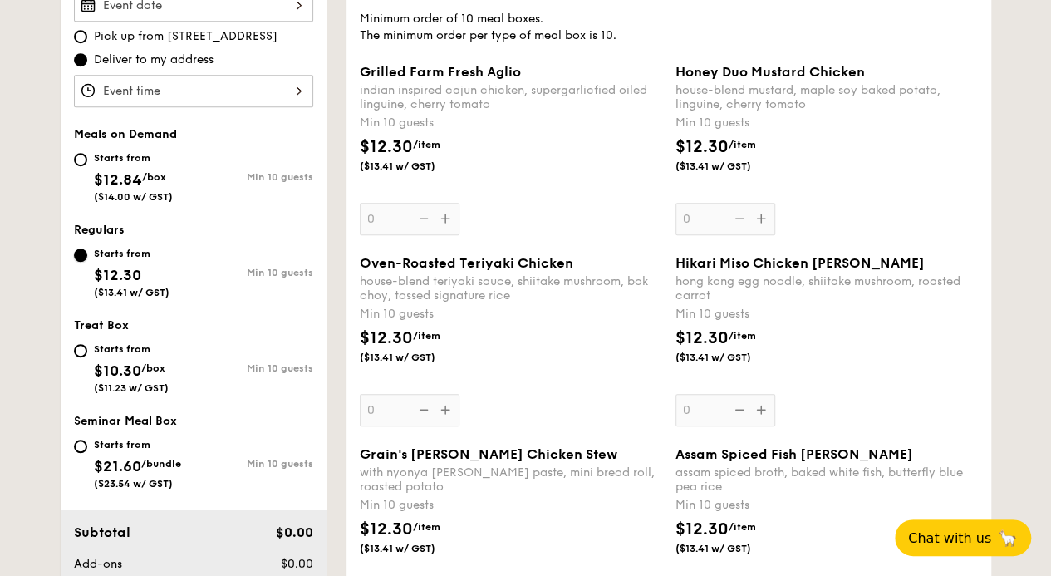
scroll to position [499, 0]
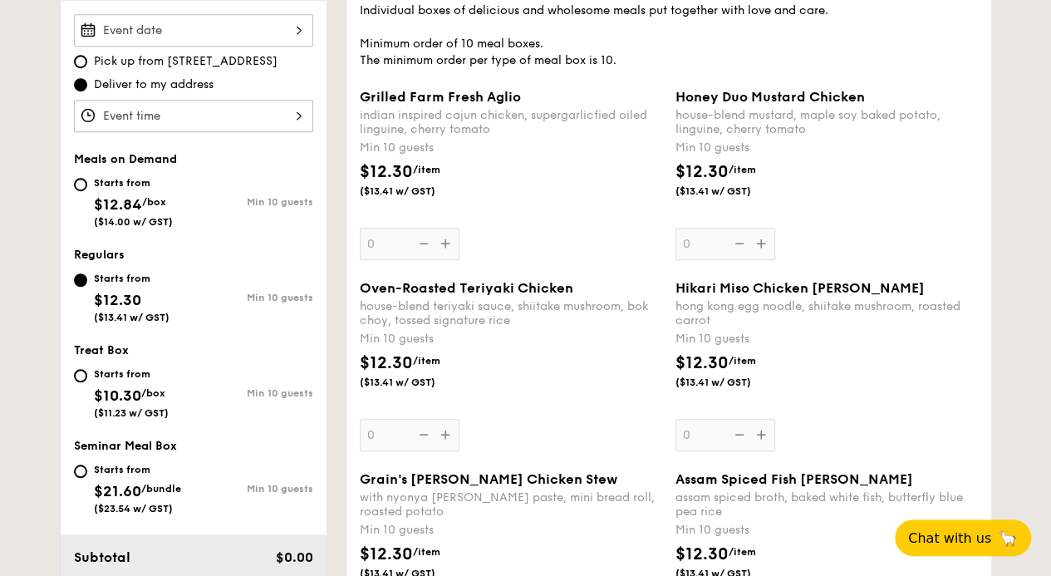
click at [104, 207] on span "$12.84" at bounding box center [118, 204] width 48 height 18
click at [87, 191] on input "Starts from $12.84 /box ($14.00 w/ GST) Min 10 guests" at bounding box center [80, 184] width 13 height 13
radio input "true"
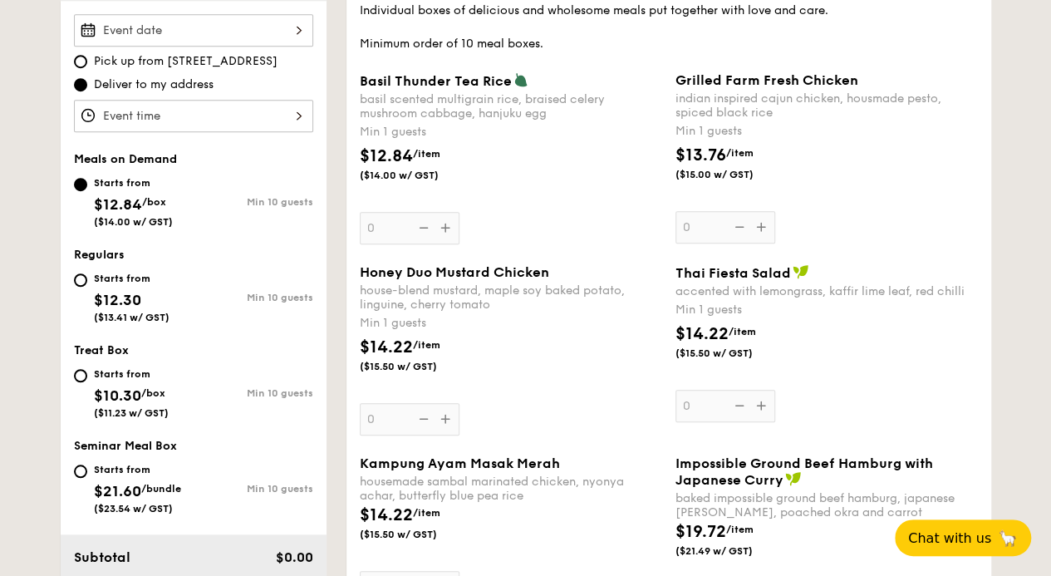
click at [78, 299] on div "Starts from $12.30 ($13.41 w/ GST)" at bounding box center [134, 295] width 120 height 55
click at [78, 287] on input "Starts from $12.30 ($13.41 w/ GST) Min 10 guests" at bounding box center [80, 279] width 13 height 13
radio input "true"
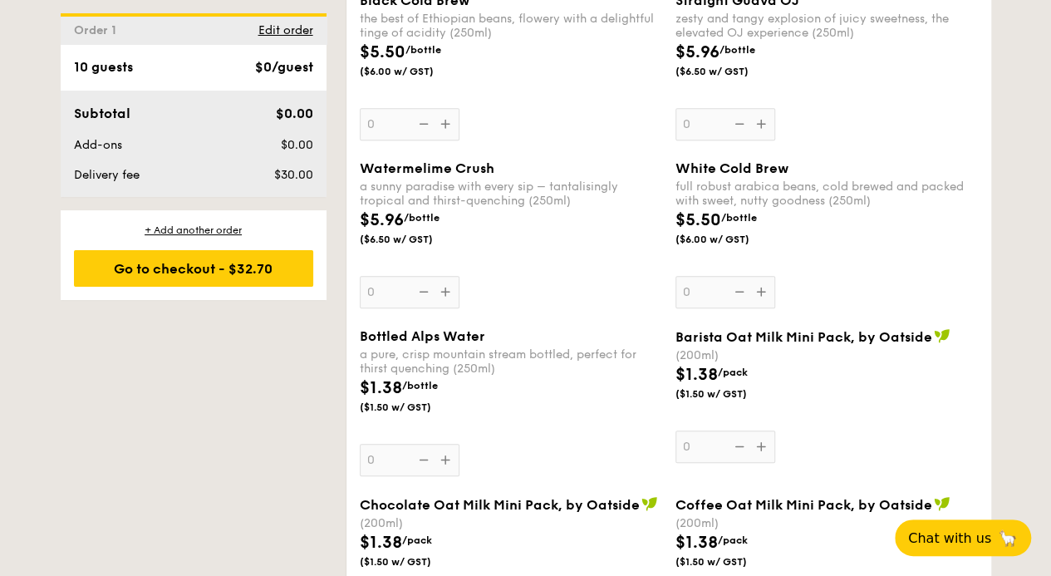
scroll to position [4488, 0]
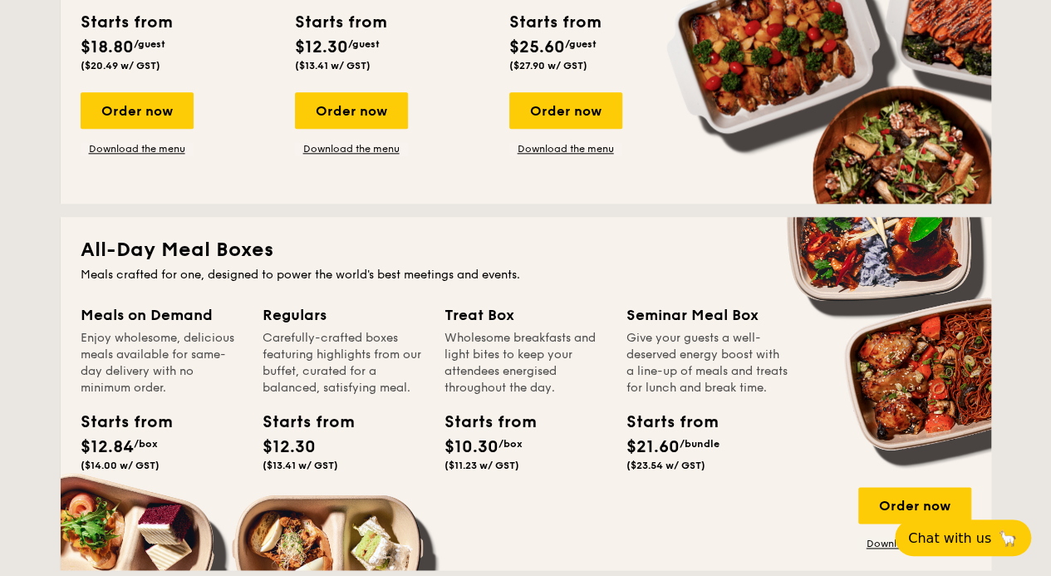
scroll to position [1069, 0]
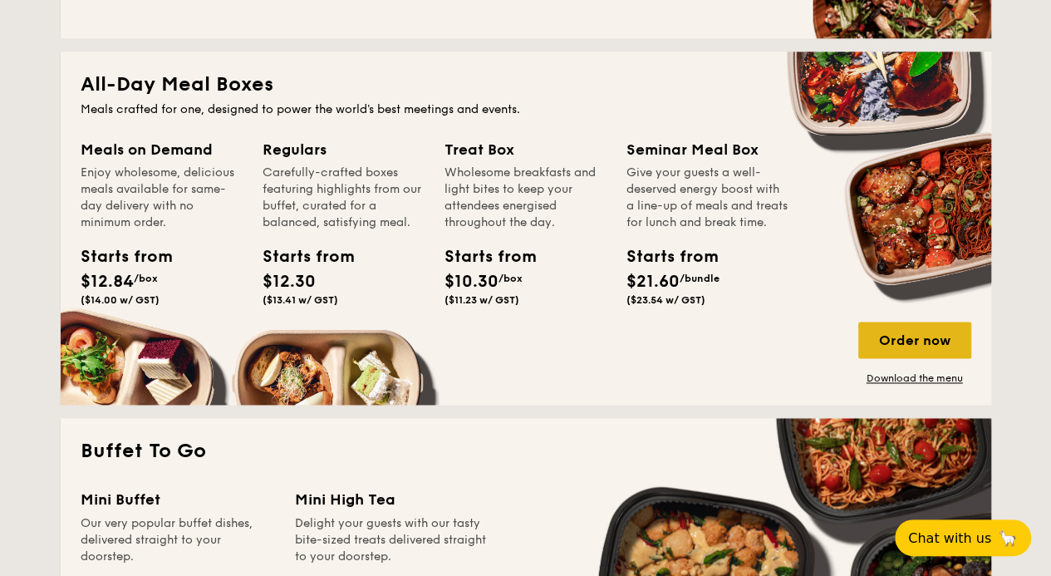
click at [931, 333] on div "Order now" at bounding box center [915, 340] width 113 height 37
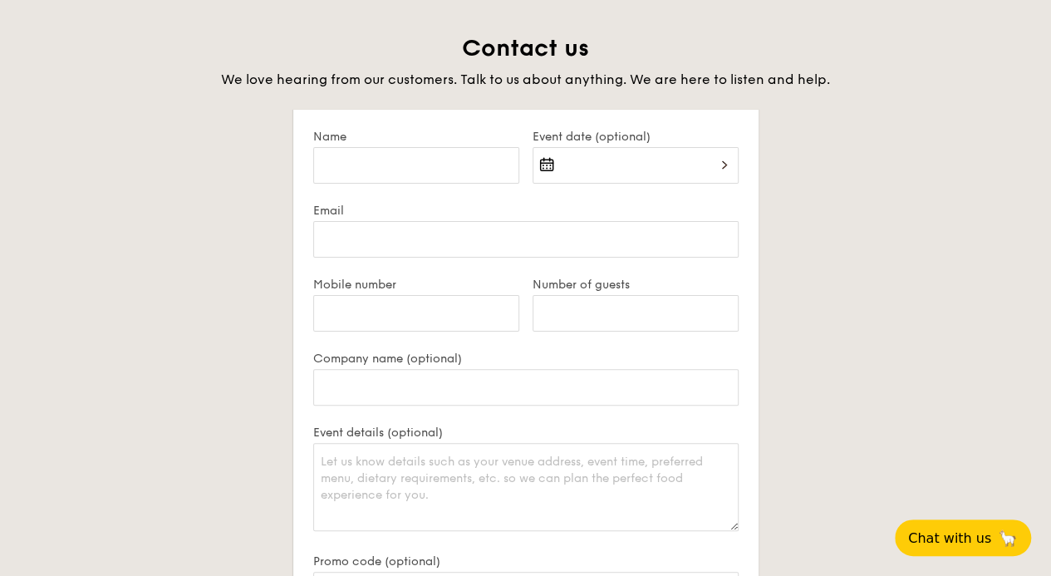
scroll to position [3218, 0]
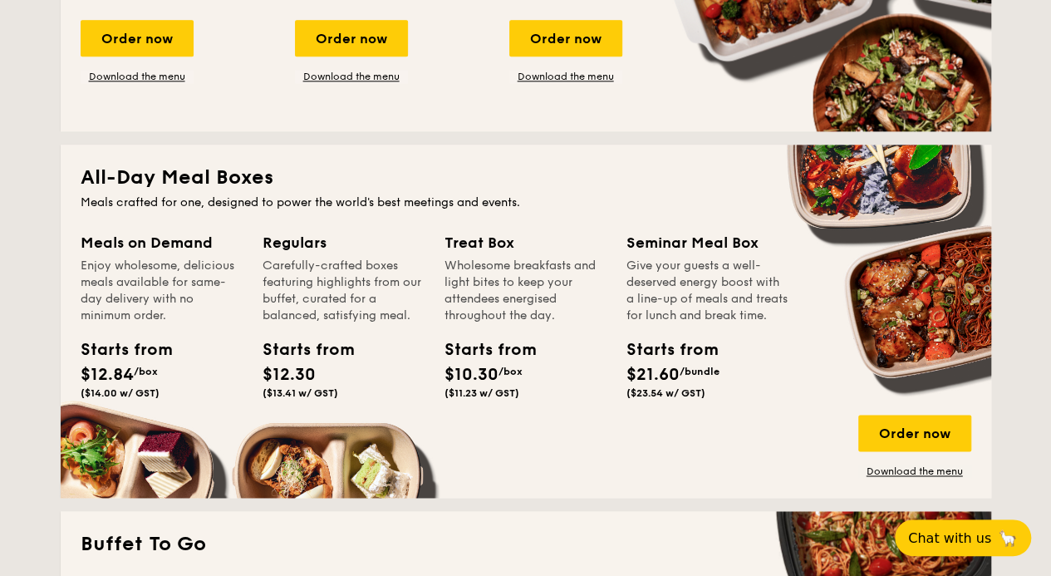
scroll to position [997, 0]
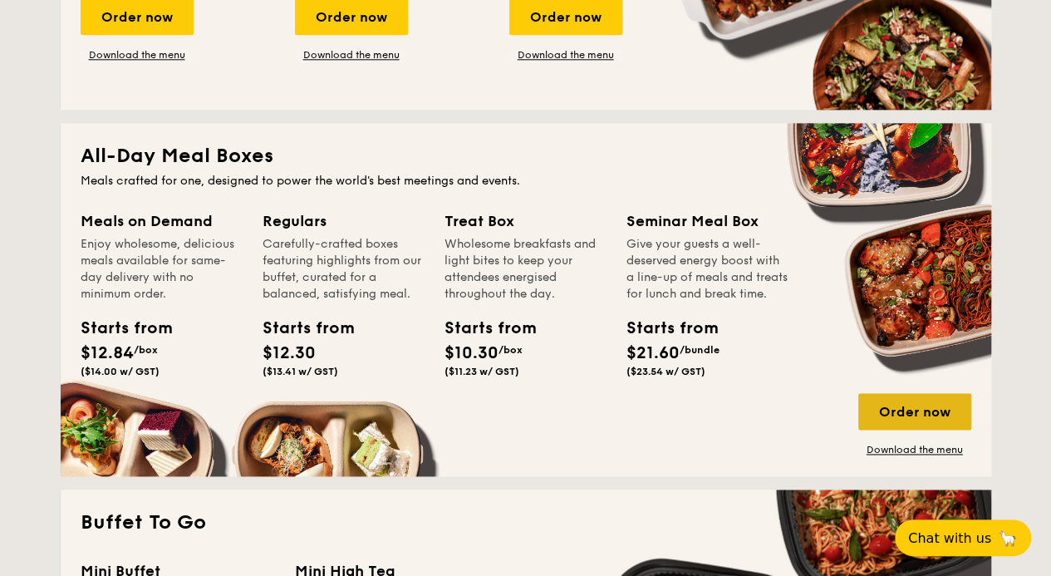
click at [909, 409] on div "Order now" at bounding box center [915, 411] width 113 height 37
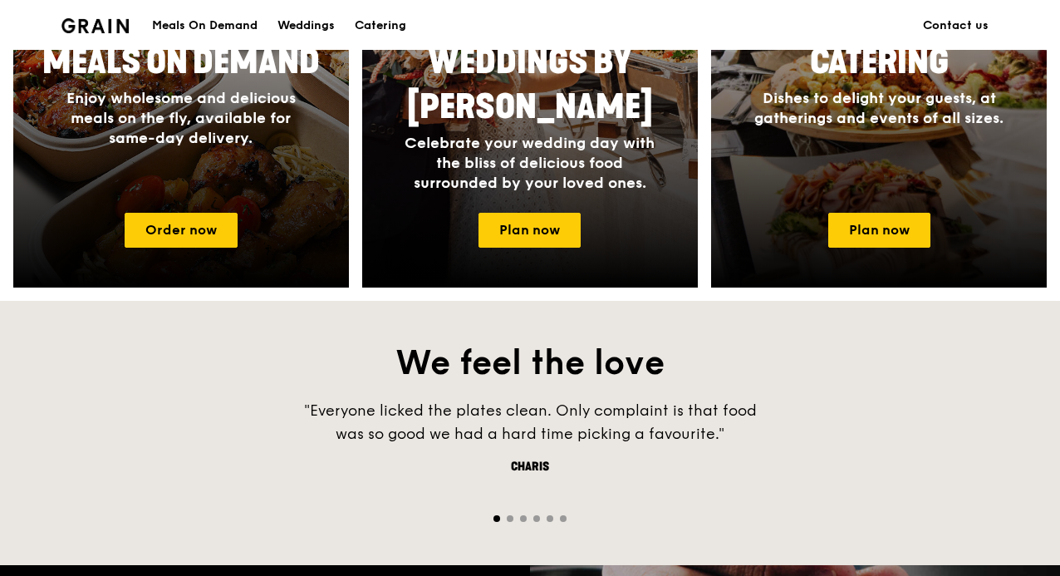
scroll to position [743, 0]
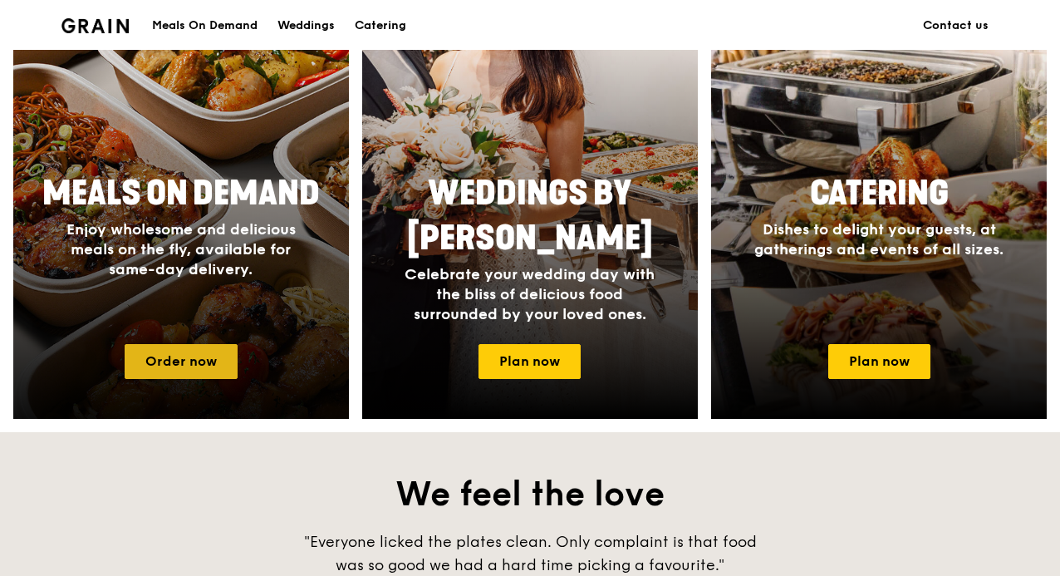
click at [175, 367] on link "Order now" at bounding box center [181, 361] width 113 height 35
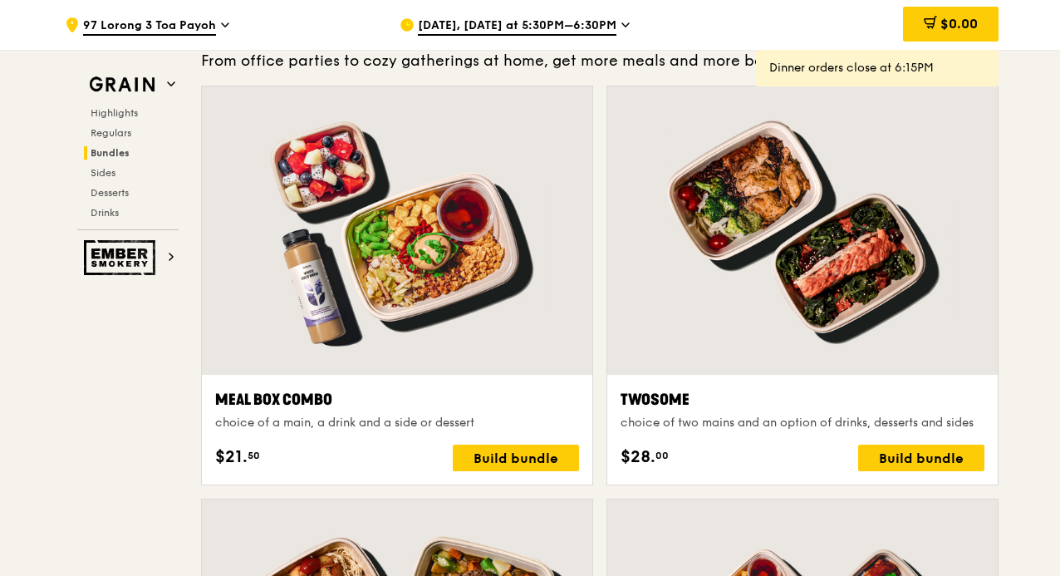
scroll to position [2493, 0]
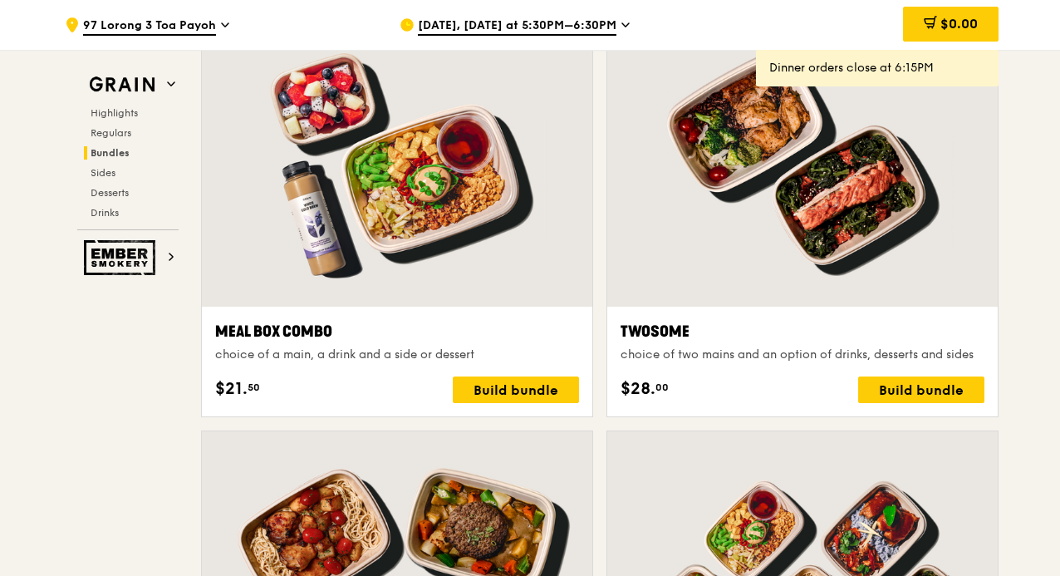
click at [608, 32] on span "Aug 15, Today at 5:30PM–6:30PM" at bounding box center [517, 26] width 199 height 18
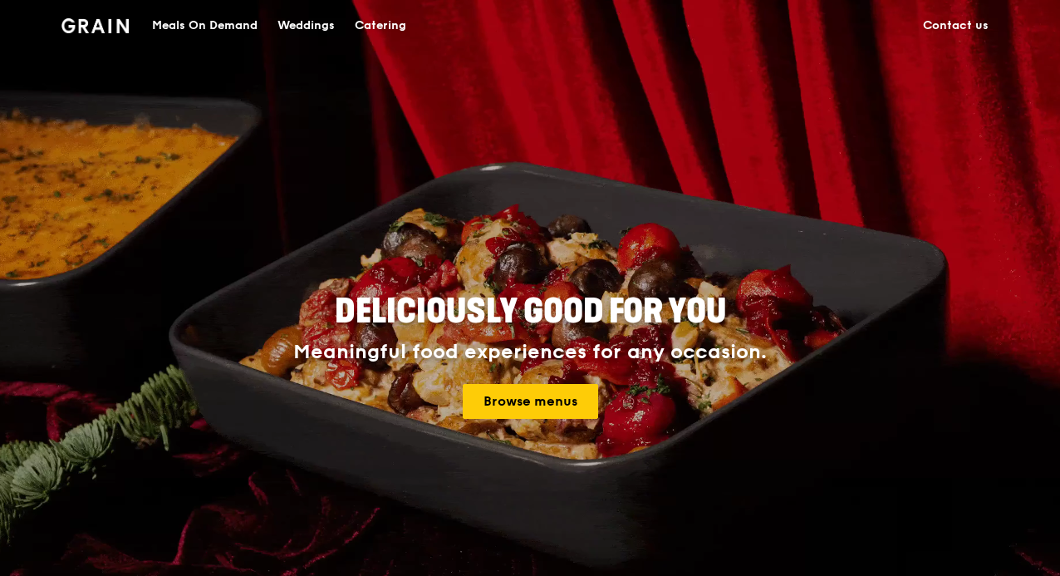
click at [367, 15] on div "Catering" at bounding box center [381, 26] width 52 height 50
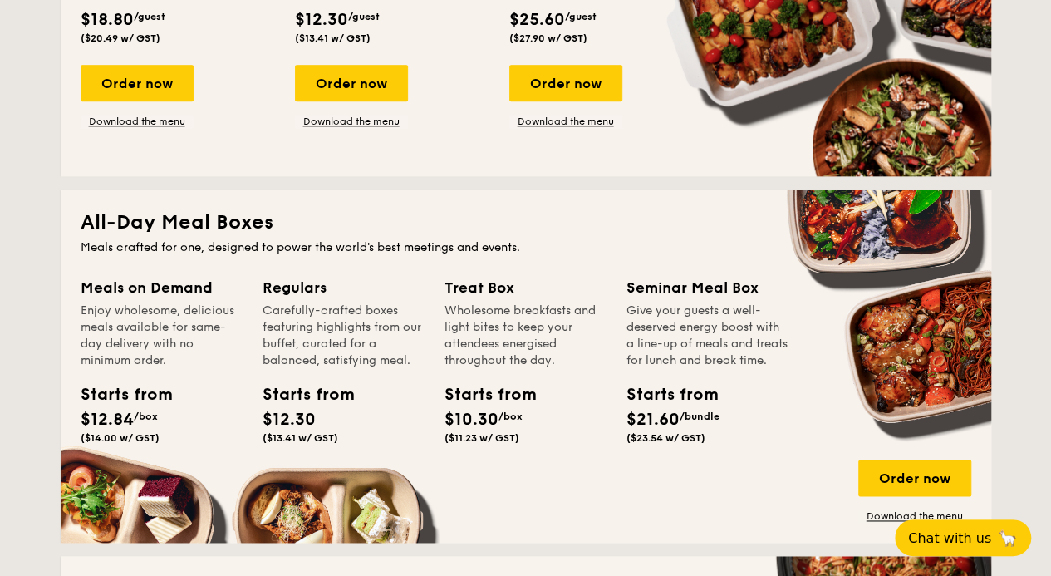
scroll to position [1080, 0]
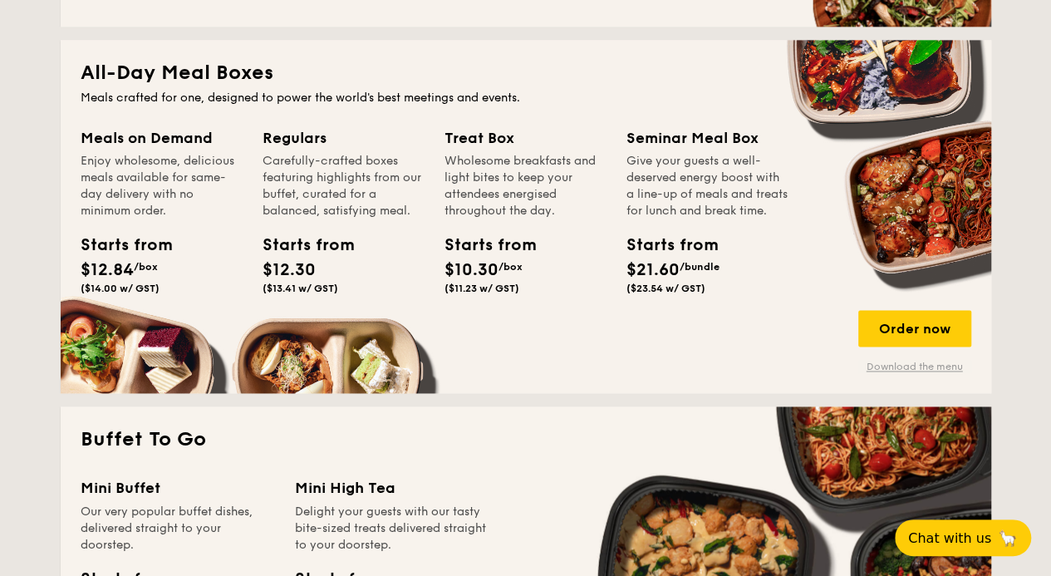
click at [922, 365] on link "Download the menu" at bounding box center [915, 366] width 113 height 13
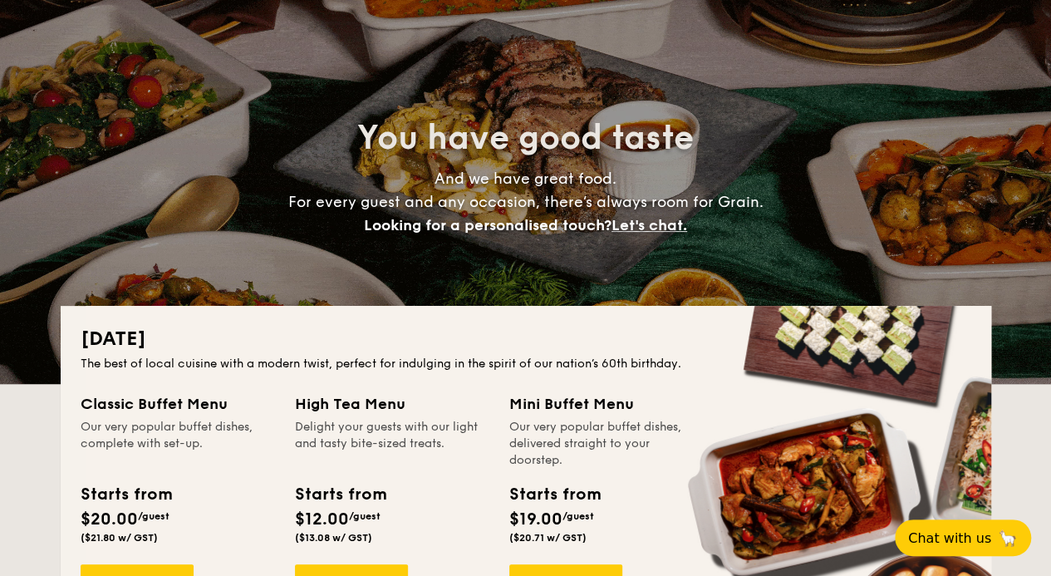
scroll to position [0, 0]
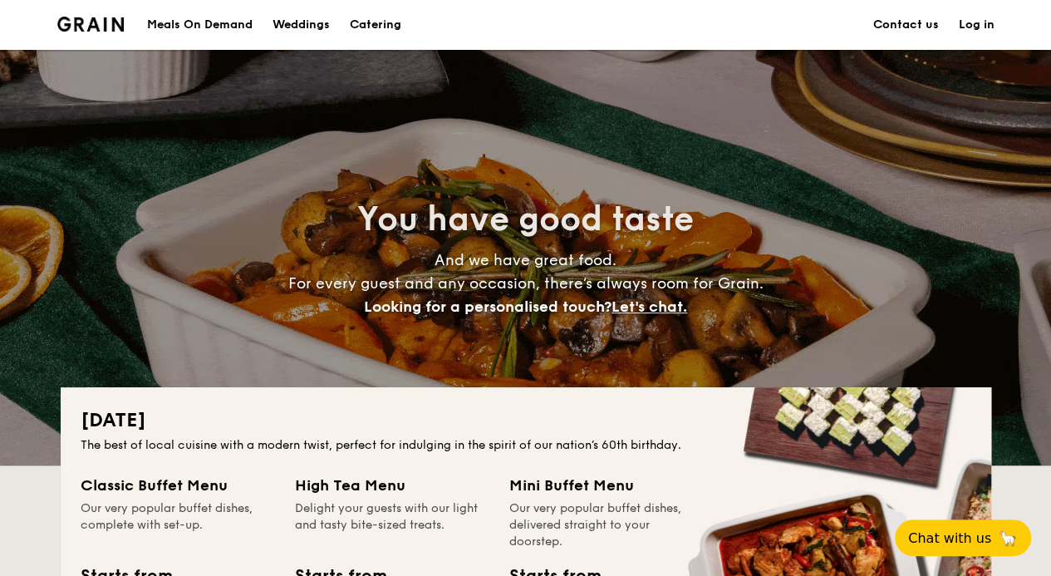
click at [184, 27] on div "Meals On Demand" at bounding box center [200, 25] width 106 height 50
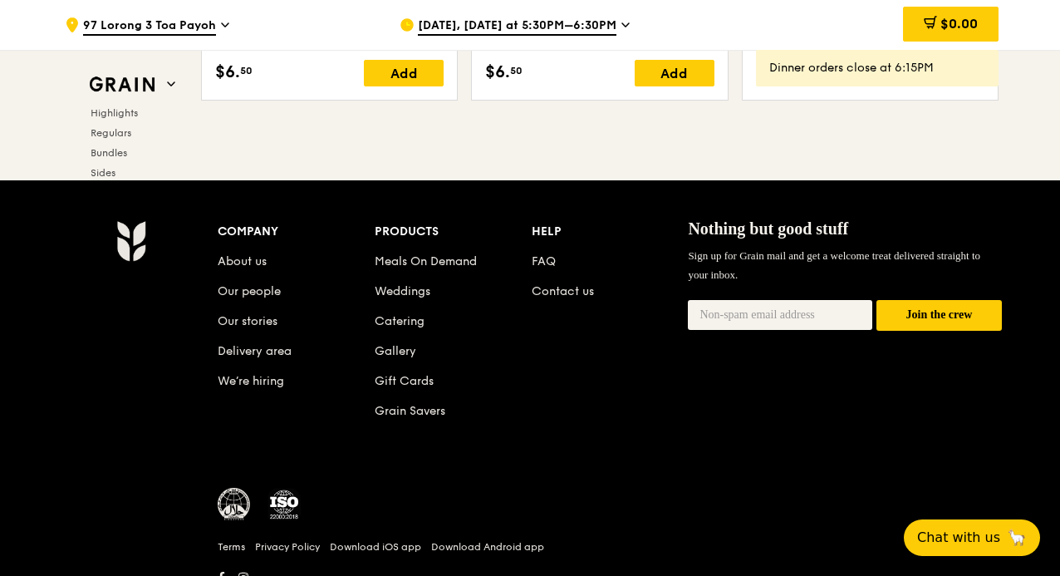
scroll to position [6988, 0]
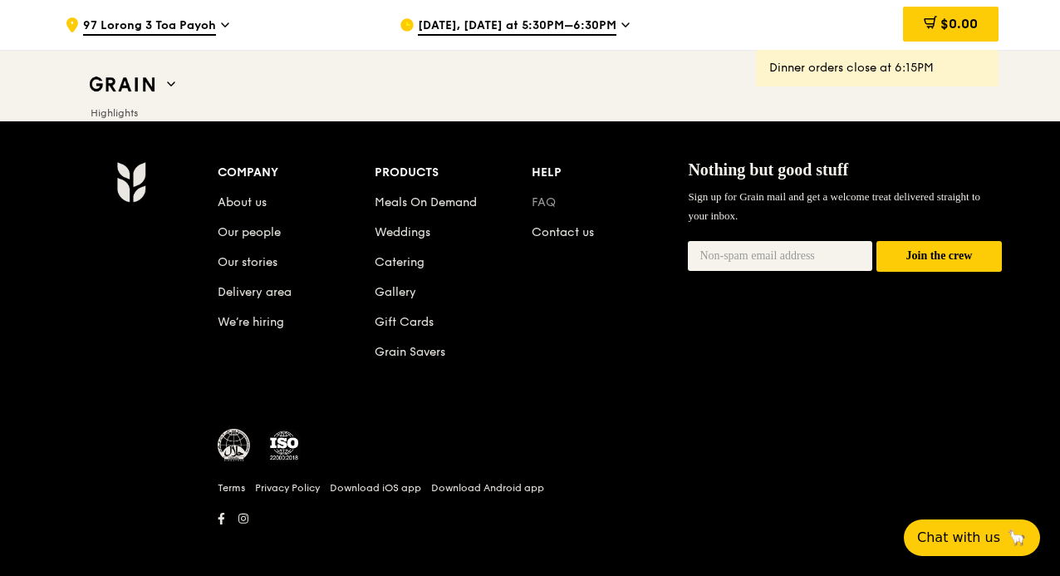
click at [552, 200] on link "FAQ" at bounding box center [544, 202] width 24 height 14
